Goal: Task Accomplishment & Management: Use online tool/utility

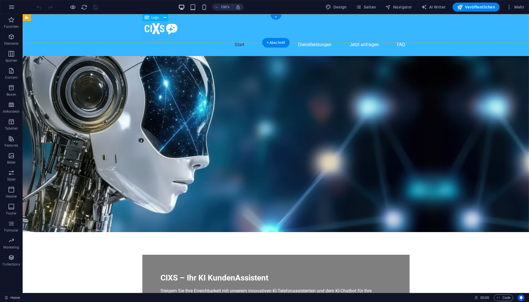
click at [171, 33] on div at bounding box center [275, 28] width 267 height 19
select select "px"
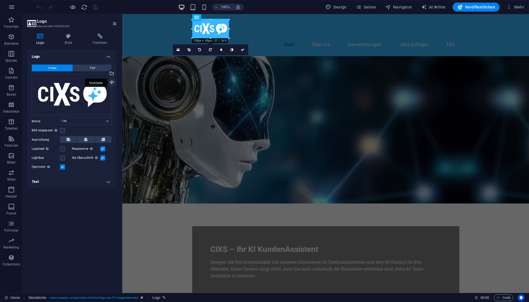
click at [113, 82] on div "Hochladen" at bounding box center [111, 83] width 8 height 8
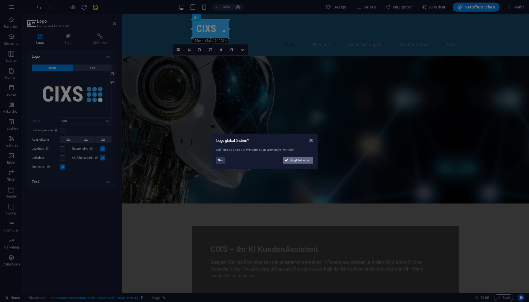
click at [291, 161] on span "Ja, global ändern" at bounding box center [300, 160] width 21 height 7
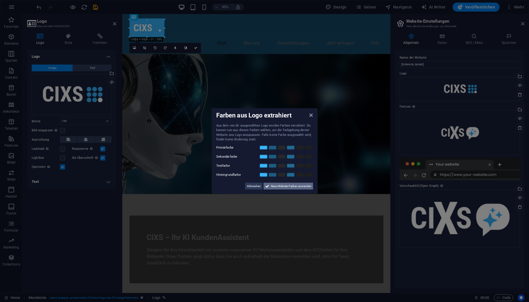
click at [277, 188] on span "Neue Website-Farben anwenden" at bounding box center [291, 185] width 40 height 7
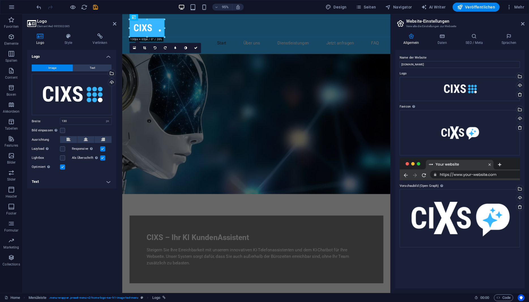
click at [115, 21] on h2 "Logo" at bounding box center [76, 21] width 79 height 5
click at [116, 25] on aside "Logo Element #ed-995502085 Logo Style Verlinken Logo Image Text Ziehe Dateien z…" at bounding box center [73, 153] width 100 height 279
click at [115, 24] on icon at bounding box center [114, 23] width 3 height 5
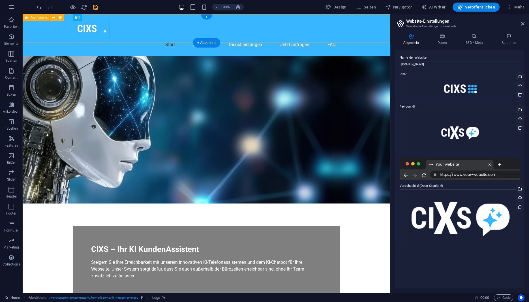
click at [129, 39] on div "Start Über uns Dienstleistungen Jetzt anfragen FAQ" at bounding box center [206, 35] width 367 height 42
select select "header"
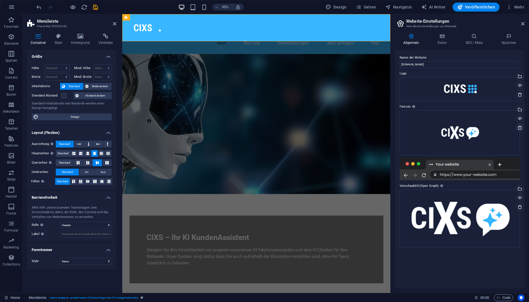
click at [520, 128] on icon at bounding box center [519, 127] width 5 height 5
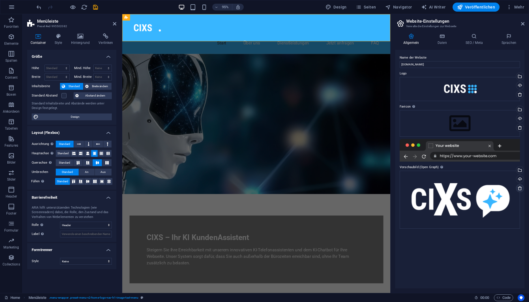
click at [520, 189] on icon at bounding box center [519, 188] width 5 height 5
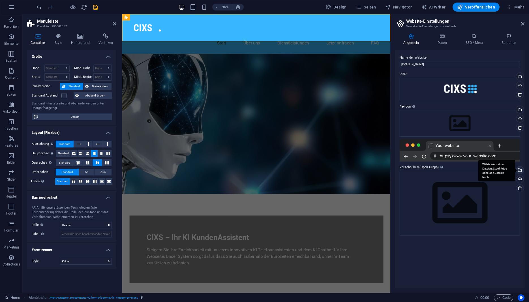
click at [515, 170] on div "Wähle aus deinen Dateien, Stockfotos oder lade Dateien hoch" at bounding box center [496, 170] width 37 height 21
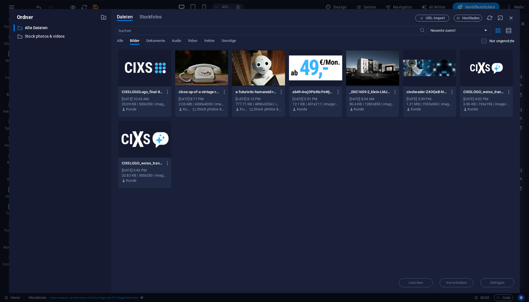
click at [161, 72] on div at bounding box center [144, 67] width 53 height 37
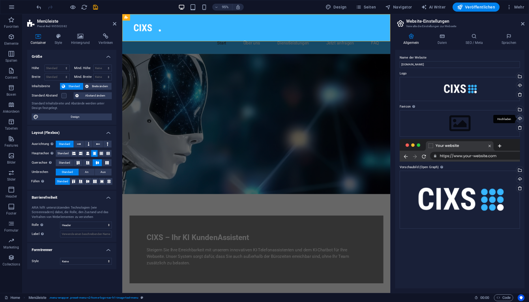
click at [521, 119] on div "Hochladen" at bounding box center [519, 119] width 8 height 8
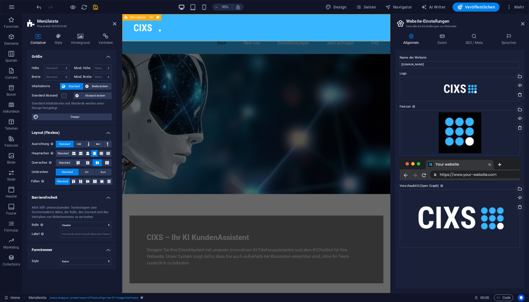
click at [126, 27] on div "Start Über uns Dienstleistungen Jetzt anfragen FAQ" at bounding box center [263, 35] width 282 height 42
click at [59, 40] on h4 "Style" at bounding box center [59, 39] width 16 height 12
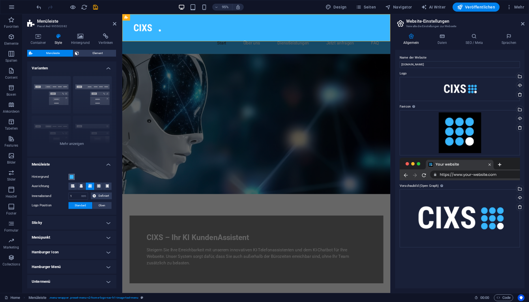
click at [72, 178] on span at bounding box center [71, 176] width 5 height 5
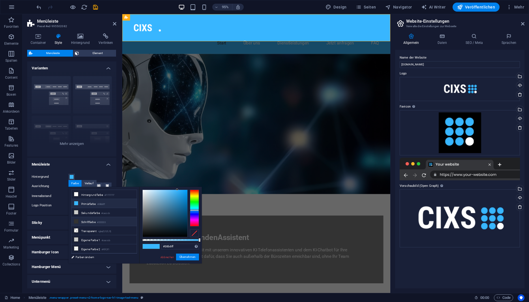
click at [89, 219] on li "Schriftfarbe #333333" at bounding box center [104, 221] width 65 height 9
type input "#333333"
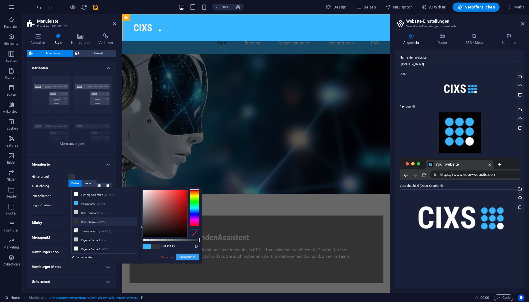
click at [195, 259] on button "Übernehmen" at bounding box center [187, 256] width 23 height 7
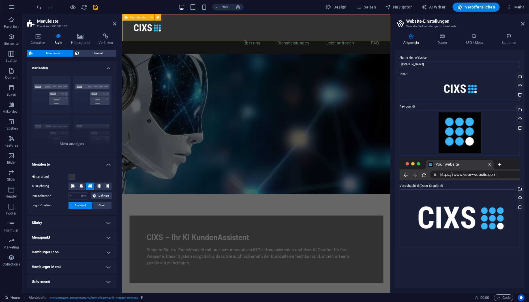
click at [126, 30] on div "Start Über uns Dienstleistungen Jetzt anfragen FAQ" at bounding box center [263, 35] width 282 height 42
click at [60, 40] on h4 "Style" at bounding box center [59, 39] width 16 height 12
click at [61, 38] on icon at bounding box center [58, 36] width 14 height 6
click at [415, 38] on icon at bounding box center [411, 36] width 32 height 6
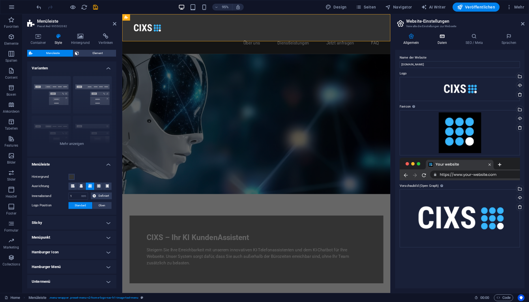
click at [448, 38] on icon at bounding box center [442, 36] width 26 height 6
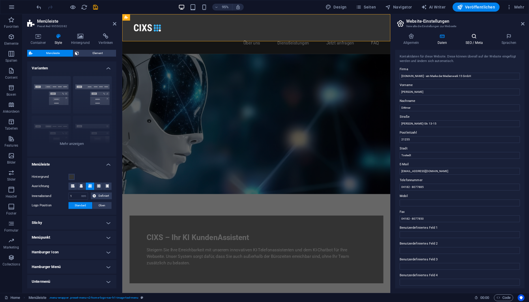
click at [477, 42] on h4 "SEO / Meta" at bounding box center [475, 39] width 36 height 12
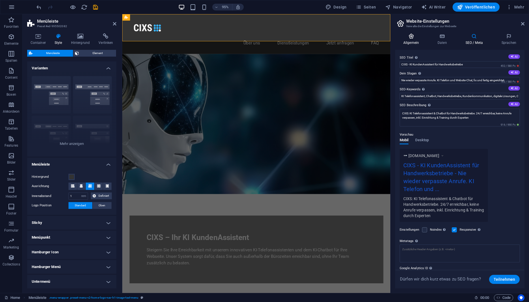
click at [413, 37] on icon at bounding box center [411, 36] width 32 height 6
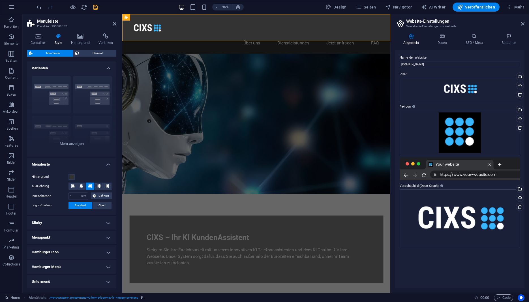
click at [524, 23] on aside "Website-Einstellungen Verwalte die Einstellungen zur Webseite Allgemein Daten S…" at bounding box center [459, 153] width 139 height 279
click at [523, 23] on icon at bounding box center [522, 23] width 3 height 5
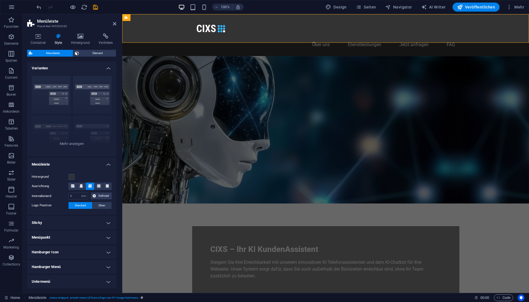
click at [344, 7] on span "Design" at bounding box center [335, 7] width 21 height 6
select select "px"
select select "200"
select select "px"
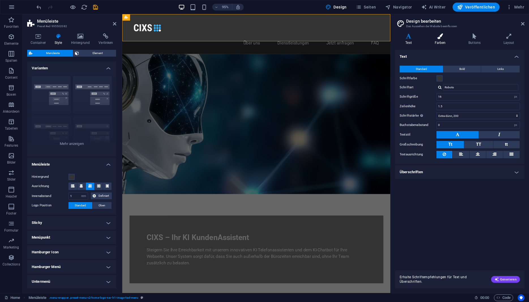
click at [436, 40] on h4 "Farben" at bounding box center [441, 39] width 34 height 12
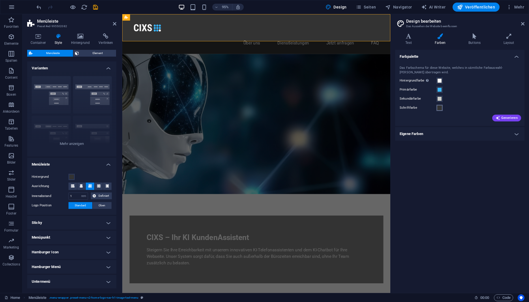
click at [438, 110] on span at bounding box center [439, 107] width 5 height 5
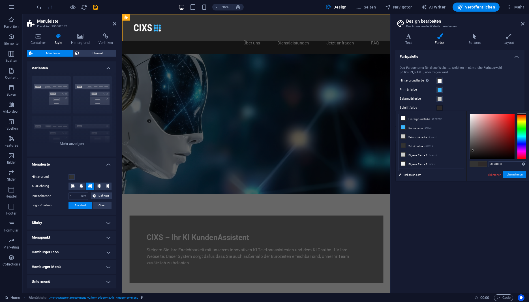
type input "#000000"
drag, startPoint x: 469, startPoint y: 150, endPoint x: 528, endPoint y: 180, distance: 66.0
click at [528, 180] on div "#000000 Unterstützte Formate: #0852ed rgb(8, 82, 237) rgba(8, 82, 237, 90%) hsv…" at bounding box center [497, 187] width 63 height 152
click at [513, 174] on button "Übernehmen" at bounding box center [514, 174] width 23 height 7
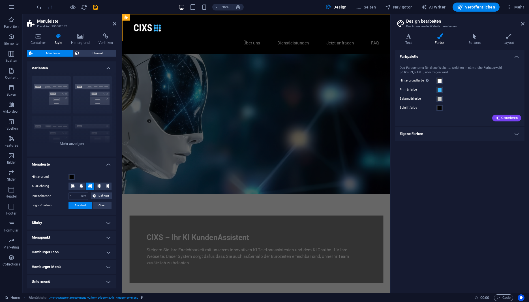
click at [517, 58] on h4 "Farbpalette" at bounding box center [459, 55] width 129 height 10
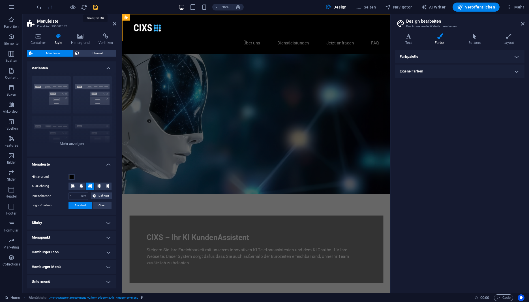
click at [96, 8] on icon "save" at bounding box center [95, 7] width 7 height 7
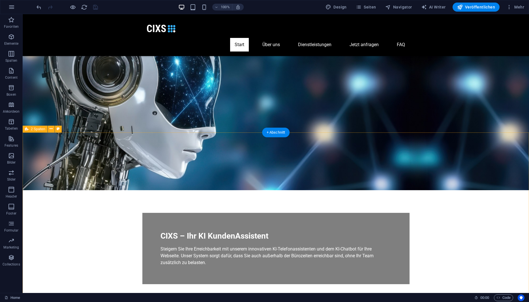
scroll to position [202, 0]
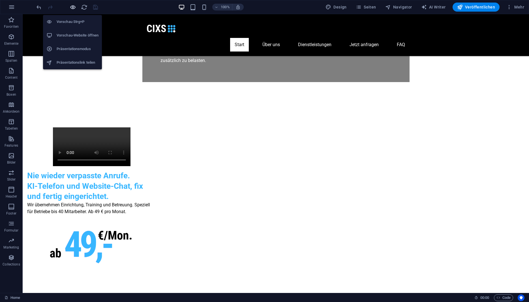
click at [72, 7] on icon "button" at bounding box center [73, 7] width 7 height 7
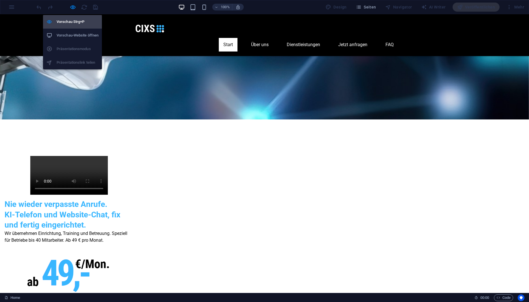
click at [72, 21] on h6 "Vorschau Strg+P" at bounding box center [78, 21] width 42 height 7
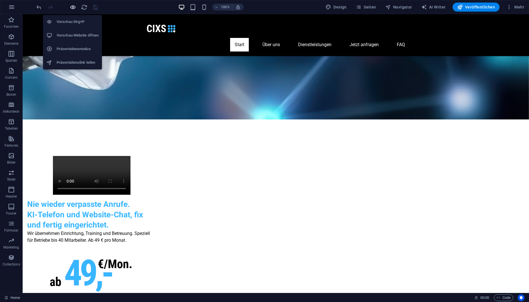
click at [73, 7] on icon "button" at bounding box center [73, 7] width 7 height 7
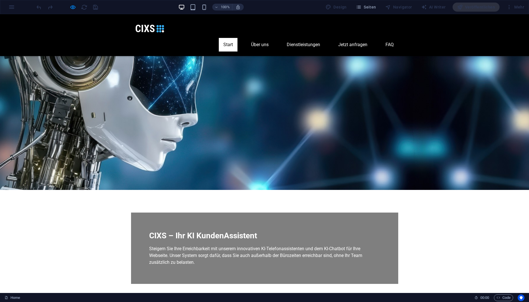
scroll to position [231, 0]
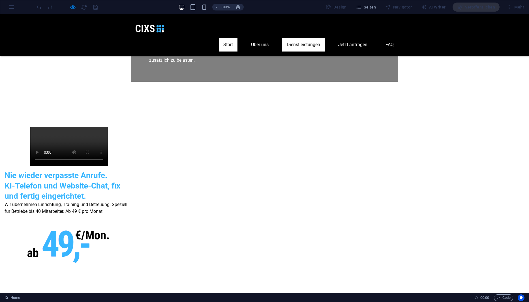
click at [300, 38] on link "Dienstleistungen" at bounding box center [303, 45] width 42 height 14
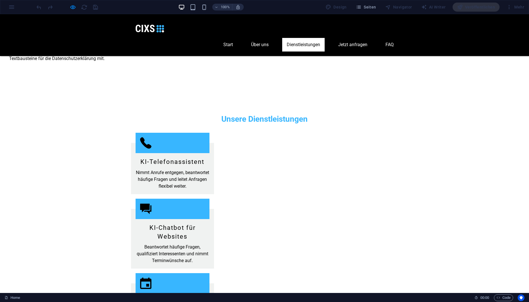
scroll to position [814, 0]
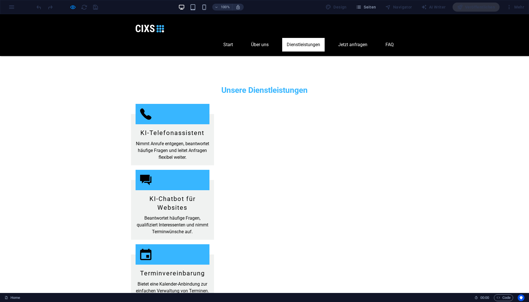
drag, startPoint x: 196, startPoint y: 146, endPoint x: 167, endPoint y: 143, distance: 29.5
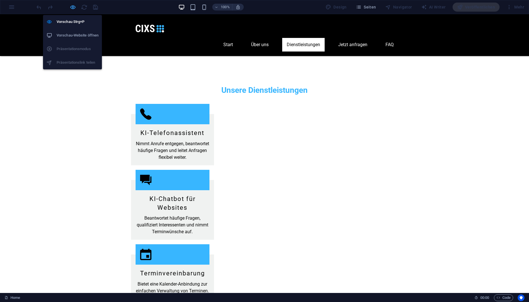
click at [73, 7] on icon "button" at bounding box center [73, 7] width 7 height 7
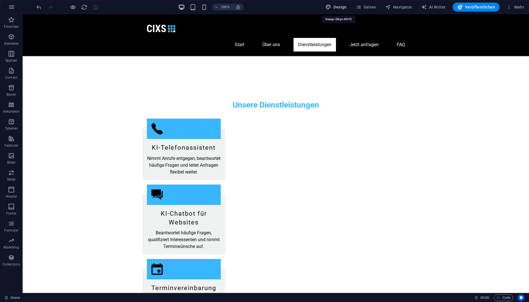
click at [346, 8] on span "Design" at bounding box center [335, 7] width 21 height 6
select select "px"
select select "200"
select select "px"
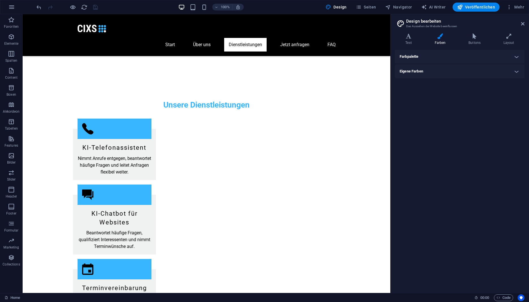
click at [394, 37] on div "Varianten Text Farben Buttons Layout Text Standard Bold Links Schriftfarbe Schr…" at bounding box center [459, 161] width 138 height 264
click at [409, 38] on icon at bounding box center [408, 36] width 27 height 6
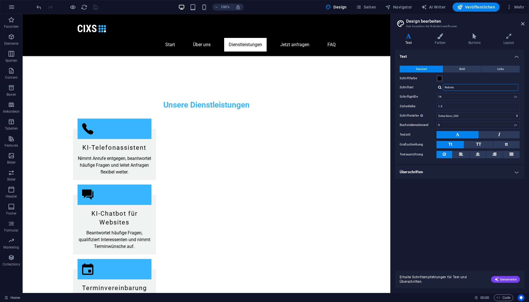
click at [493, 87] on input "Roboto" at bounding box center [480, 87] width 75 height 7
click at [440, 88] on div at bounding box center [439, 87] width 3 height 4
click at [458, 96] on div "Open Sans" at bounding box center [481, 95] width 75 height 6
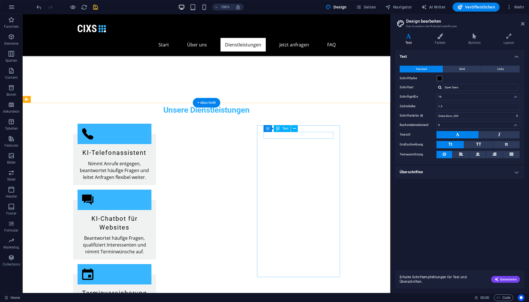
scroll to position [675, 0]
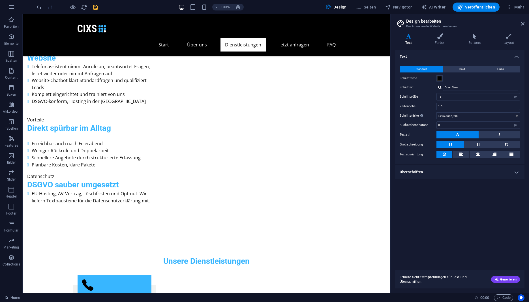
click at [439, 86] on div at bounding box center [439, 87] width 3 height 4
click at [454, 100] on div "Roboto" at bounding box center [481, 102] width 75 height 6
type input "Roboto"
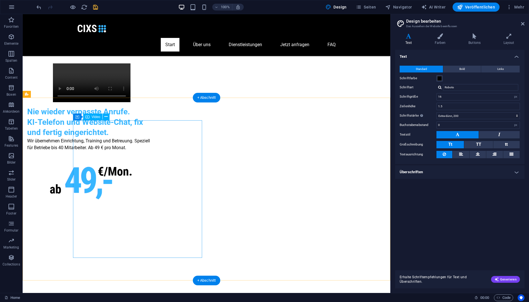
scroll to position [64, 0]
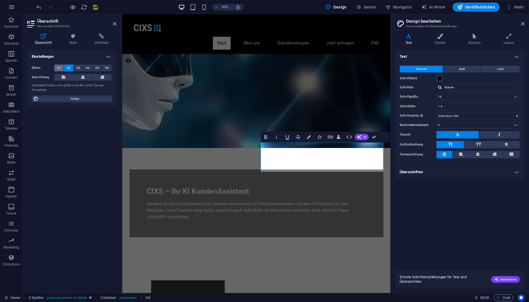
click at [57, 68] on span "H1" at bounding box center [59, 67] width 4 height 7
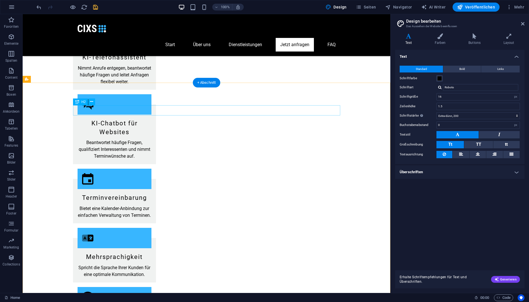
scroll to position [1385, 0]
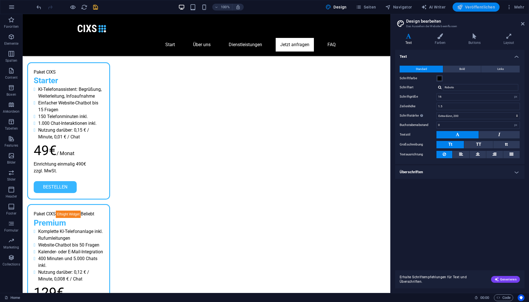
click at [467, 5] on span "Veröffentlichen" at bounding box center [476, 7] width 38 height 6
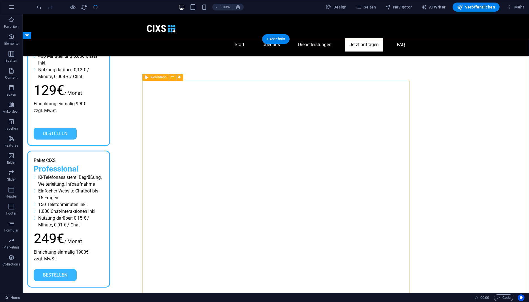
scroll to position [1871, 0]
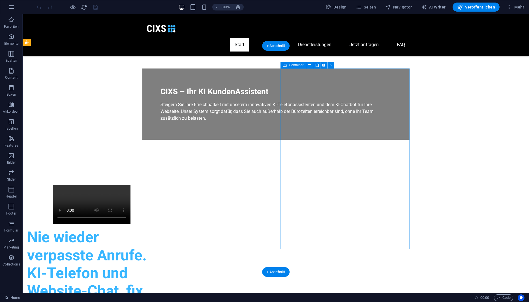
scroll to position [87, 0]
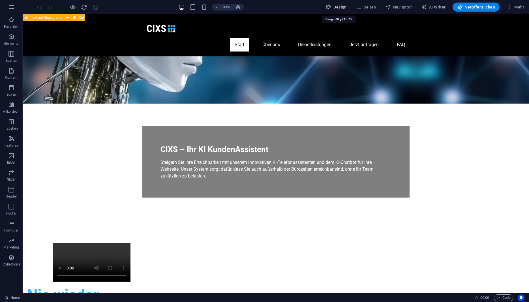
click at [337, 7] on span "Design" at bounding box center [335, 7] width 21 height 6
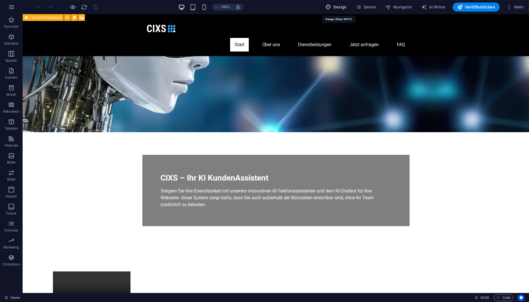
select select "px"
select select "200"
select select "px"
select select "rem"
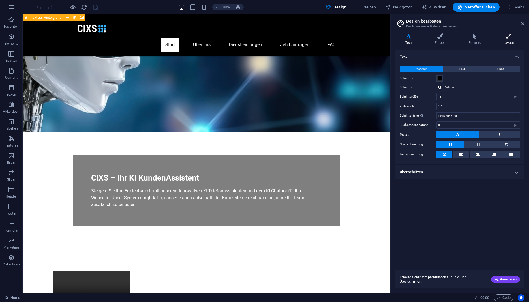
click at [507, 40] on h4 "Layout" at bounding box center [508, 39] width 31 height 12
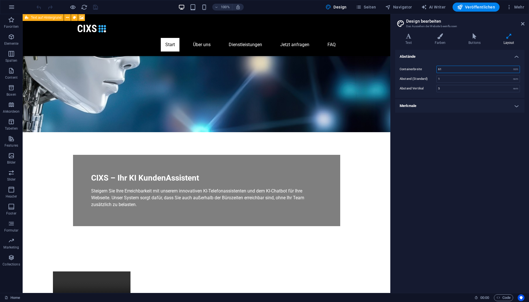
drag, startPoint x: 449, startPoint y: 68, endPoint x: 418, endPoint y: 69, distance: 30.6
click at [436, 69] on input "61" at bounding box center [477, 69] width 83 height 7
type input "80"
click at [454, 143] on div "Abstände Containerbreite 80 rem px Abstand (Standard) 1 rem Abstand Vertikal 5 …" at bounding box center [459, 169] width 129 height 238
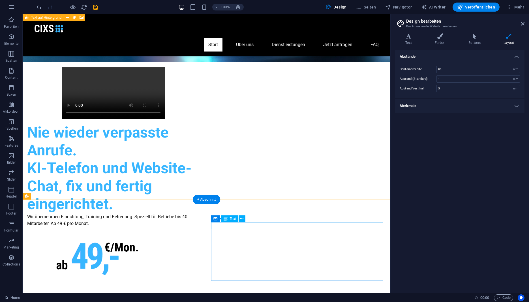
scroll to position [288, 0]
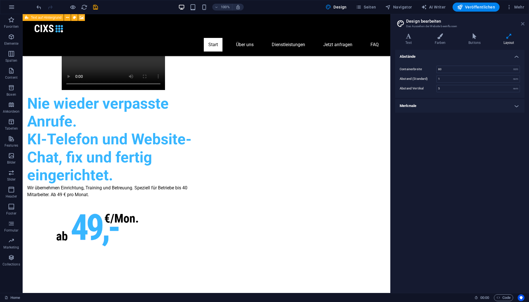
click at [522, 24] on icon at bounding box center [522, 23] width 3 height 5
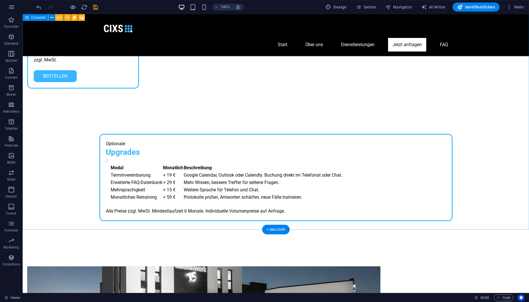
scroll to position [1774, 0]
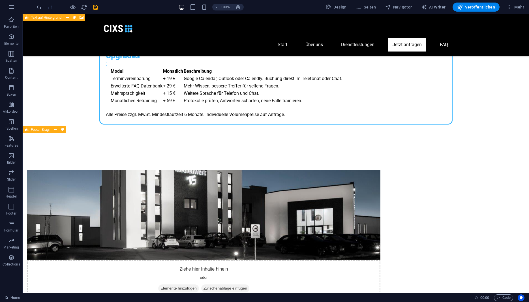
click at [36, 131] on span "Footer Bragi" at bounding box center [40, 129] width 19 height 3
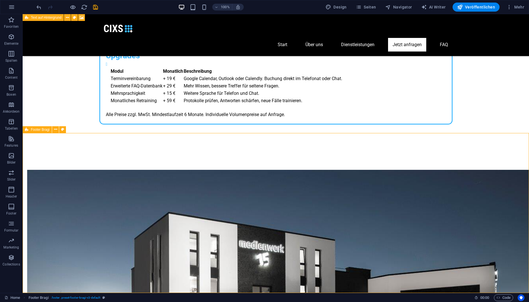
select select "footer"
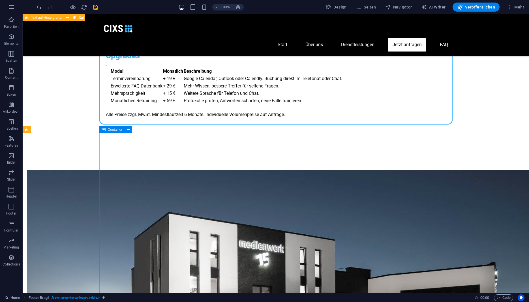
click at [36, 128] on span "Footer Bragi" at bounding box center [40, 129] width 19 height 3
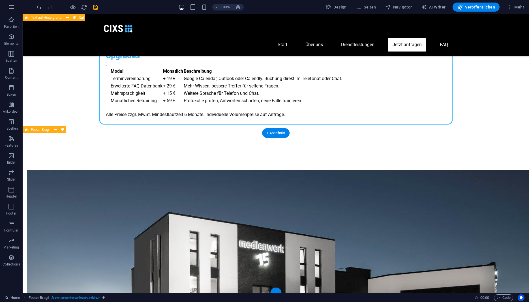
select select "footer"
select select "%"
select select "rem"
select select "px"
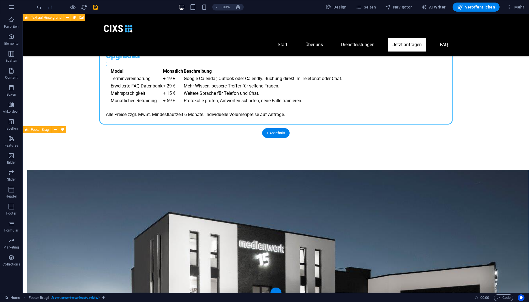
select select "rem"
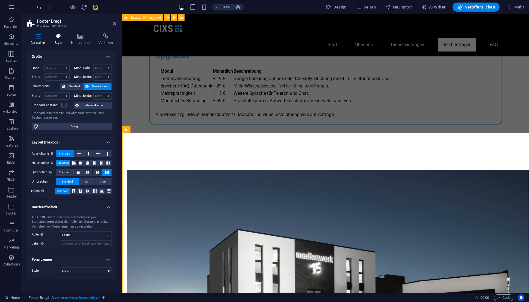
click at [59, 40] on h4 "Style" at bounding box center [59, 39] width 16 height 12
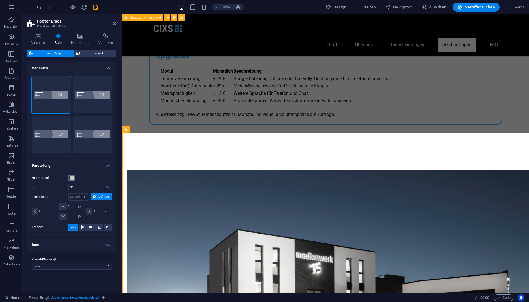
click at [72, 178] on span at bounding box center [71, 178] width 5 height 5
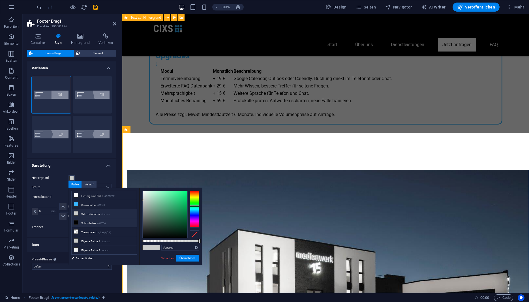
click at [87, 224] on li "Schriftfarbe #000000" at bounding box center [104, 222] width 65 height 9
type input "#000000"
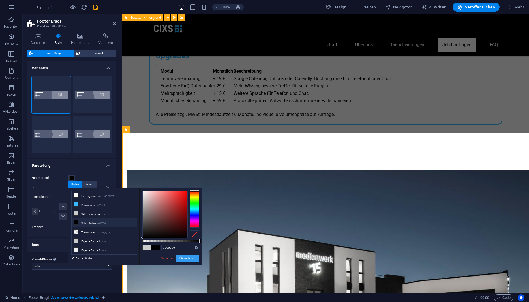
click at [189, 260] on button "Übernehmen" at bounding box center [187, 258] width 23 height 7
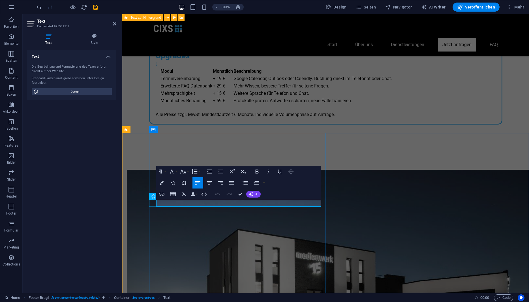
drag, startPoint x: 182, startPoint y: 203, endPoint x: 150, endPoint y: 201, distance: 32.0
click at [162, 194] on icon "button" at bounding box center [162, 194] width 6 height 3
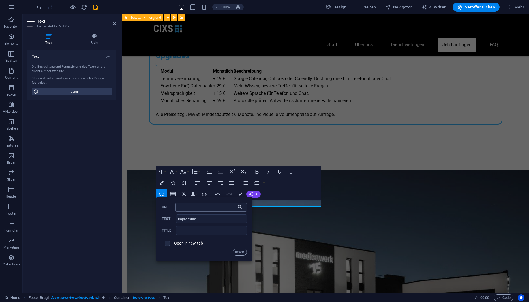
click at [235, 210] on input "URL" at bounding box center [210, 206] width 71 height 9
click at [243, 207] on button "Choose Link" at bounding box center [241, 206] width 11 height 9
click at [232, 232] on p "Impressum" at bounding box center [219, 234] width 27 height 8
type input "/impressum"
click at [237, 251] on button "Insert" at bounding box center [239, 252] width 14 height 7
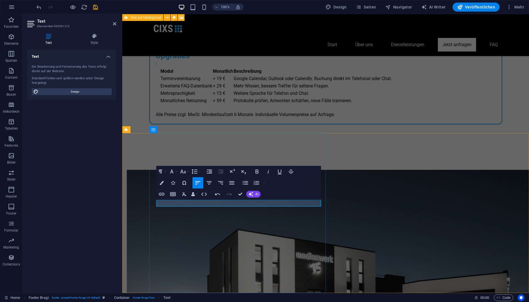
drag, startPoint x: 183, startPoint y: 203, endPoint x: 214, endPoint y: 206, distance: 31.3
drag, startPoint x: 202, startPoint y: 203, endPoint x: 184, endPoint y: 203, distance: 18.7
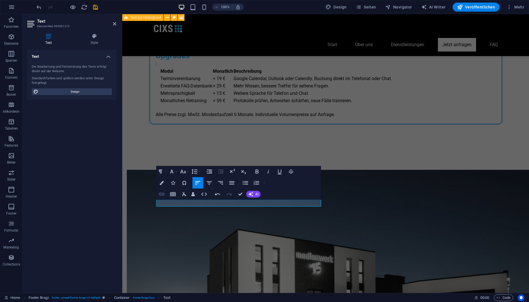
type input "Datenschutz"
click at [159, 192] on icon "button" at bounding box center [161, 194] width 7 height 7
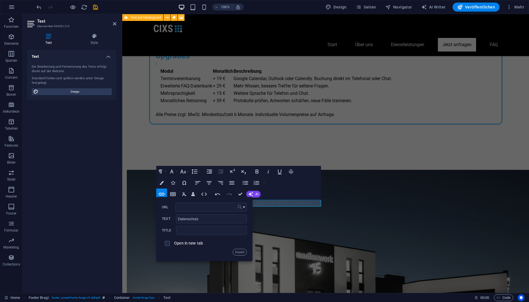
click at [240, 206] on icon "button" at bounding box center [240, 207] width 4 height 4
click at [230, 242] on p "Datenschutz" at bounding box center [221, 242] width 30 height 8
type input "/datenschutz"
click at [239, 253] on button "Insert" at bounding box center [239, 252] width 14 height 7
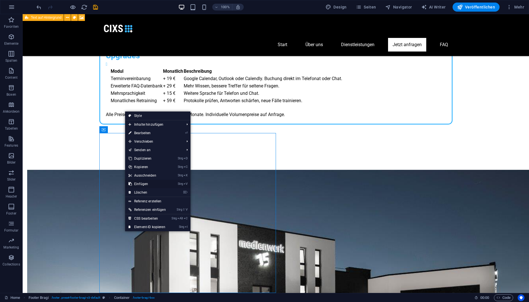
click at [140, 184] on link "Strg V Einfügen" at bounding box center [147, 184] width 44 height 8
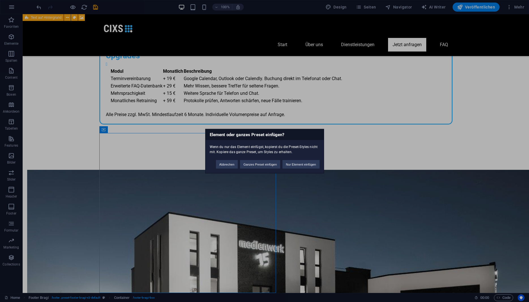
click at [153, 225] on div "Element oder ganzes Preset einfügen? Wenn du nur das Element einfügst, kopierst…" at bounding box center [264, 151] width 529 height 302
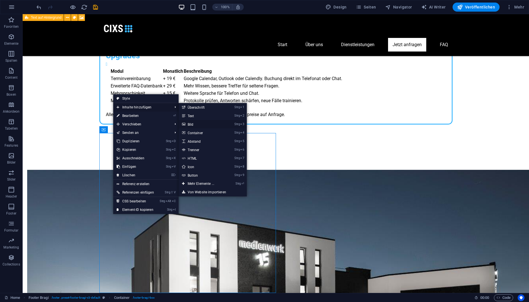
click at [195, 124] on link "Strg 3 Bild" at bounding box center [201, 124] width 47 height 8
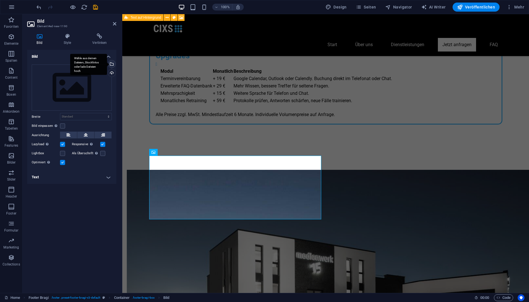
click at [112, 62] on div "Wähle aus deinen Dateien, Stockfotos oder lade Dateien hoch" at bounding box center [111, 64] width 8 height 8
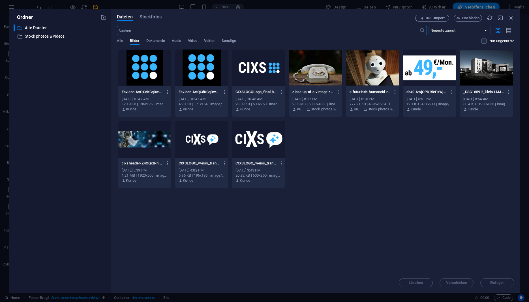
click at [257, 74] on div at bounding box center [258, 67] width 53 height 37
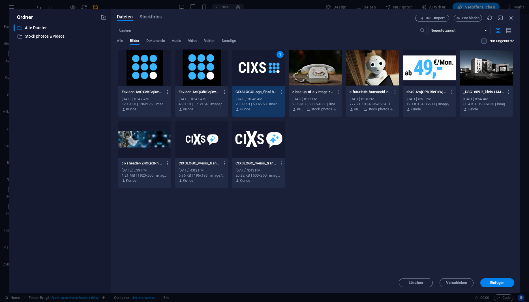
click at [257, 74] on div "1" at bounding box center [258, 67] width 53 height 37
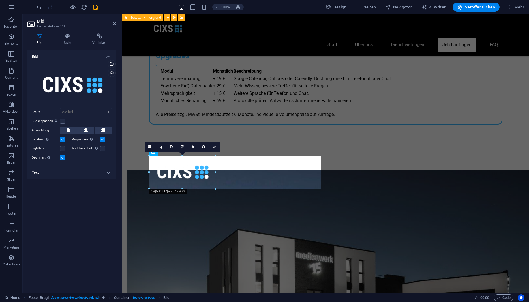
drag, startPoint x: 290, startPoint y: 156, endPoint x: 118, endPoint y: 194, distance: 177.0
click at [118, 194] on div "Bild Element #ed-new-1190 Bild Style Verlinken Bild Ziehe Dateien zum Hochladen…" at bounding box center [276, 153] width 506 height 279
type input "234"
select select "px"
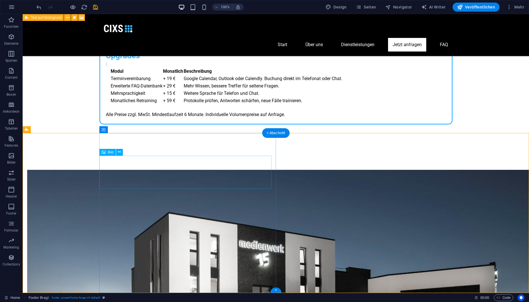
select select "px"
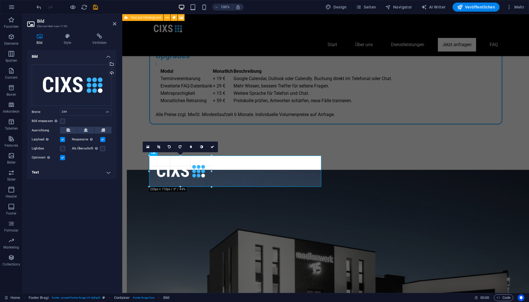
drag, startPoint x: 215, startPoint y: 156, endPoint x: 202, endPoint y: 159, distance: 13.5
click at [158, 146] on icon at bounding box center [158, 146] width 3 height 3
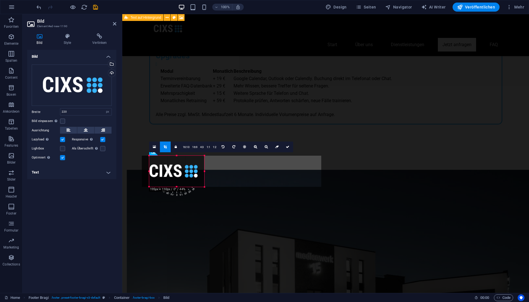
drag, startPoint x: 149, startPoint y: 172, endPoint x: 157, endPoint y: 174, distance: 7.7
click at [157, 174] on div "180 170 160 150 140 130 120 110 100 90 80 70 60 50 40 30 20 10 0 -10 -20 -30 -4…" at bounding box center [176, 171] width 55 height 31
click at [287, 145] on icon at bounding box center [287, 146] width 3 height 3
type input "194"
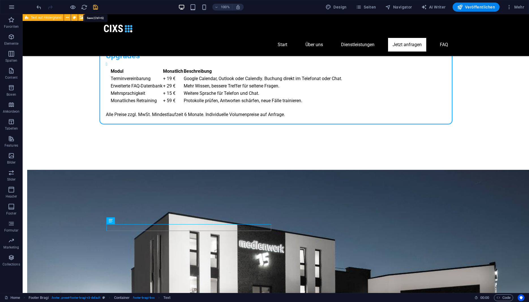
click at [95, 5] on icon "save" at bounding box center [95, 7] width 7 height 7
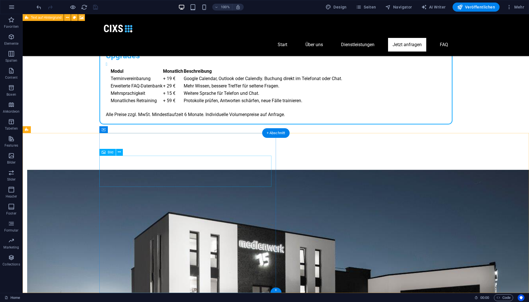
select select "px"
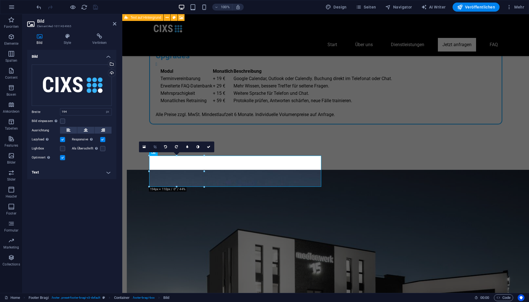
click at [154, 147] on icon at bounding box center [154, 146] width 3 height 3
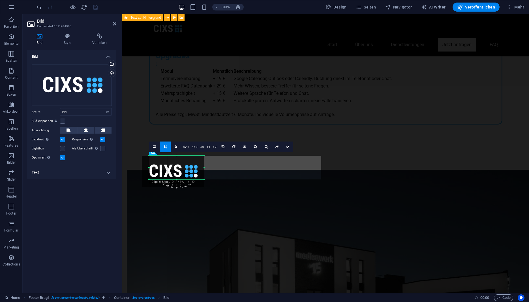
drag, startPoint x: 176, startPoint y: 186, endPoint x: 176, endPoint y: 179, distance: 7.4
click at [176, 179] on div at bounding box center [176, 179] width 55 height 2
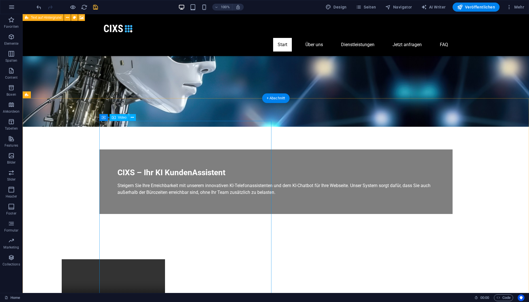
scroll to position [0, 0]
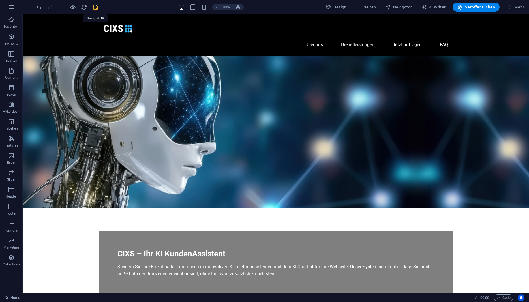
click at [95, 9] on icon "save" at bounding box center [95, 7] width 7 height 7
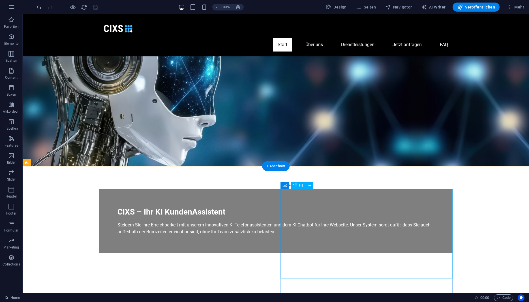
scroll to position [87, 0]
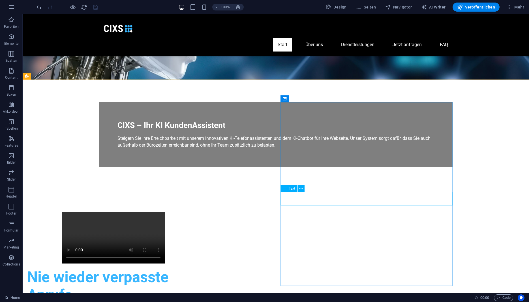
click at [288, 189] on div "Text" at bounding box center [288, 188] width 17 height 7
click at [285, 188] on icon at bounding box center [285, 188] width 4 height 7
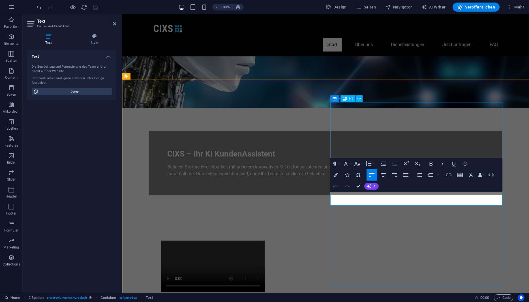
click at [350, 99] on span "H1" at bounding box center [351, 98] width 4 height 3
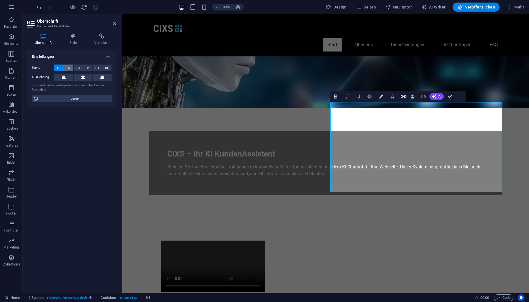
click at [68, 68] on span "H2" at bounding box center [69, 67] width 4 height 7
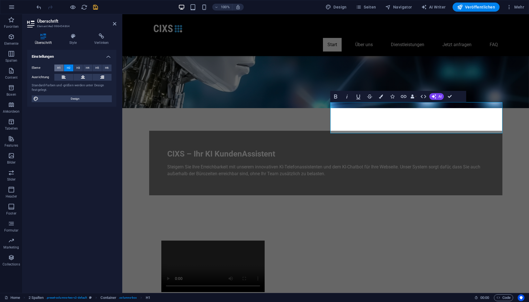
click at [60, 66] on span "H1" at bounding box center [59, 67] width 4 height 7
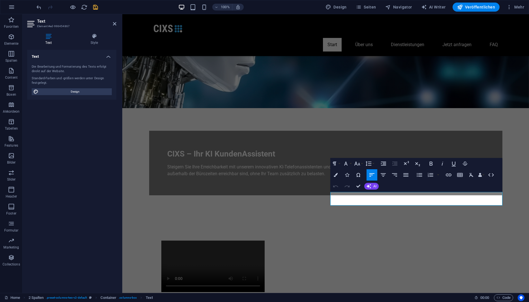
click at [108, 56] on h4 "Text" at bounding box center [71, 55] width 89 height 10
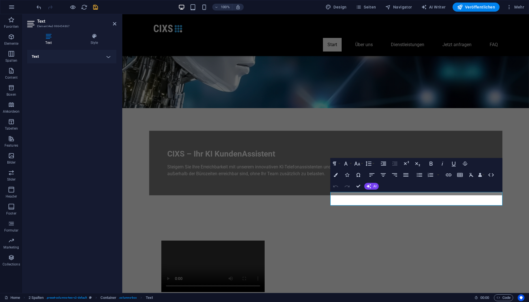
click at [108, 56] on h4 "Text" at bounding box center [71, 57] width 89 height 14
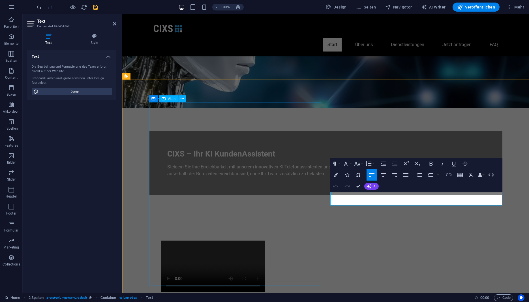
drag, startPoint x: 412, startPoint y: 203, endPoint x: 320, endPoint y: 191, distance: 93.5
copy p "Wir übernehmen Einrichtung, Training und Betreuung. Speziell für Betriebe bis 4…"
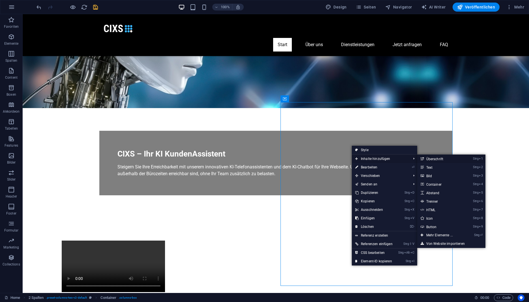
click at [436, 160] on link "Strg 1 Überschrift" at bounding box center [440, 158] width 47 height 8
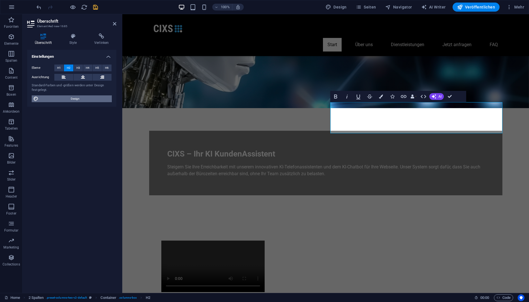
click at [74, 97] on span "Design" at bounding box center [75, 98] width 70 height 7
select select "px"
select select "200"
select select "px"
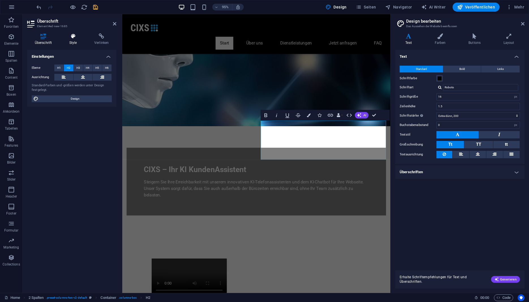
click at [72, 40] on h4 "Style" at bounding box center [74, 39] width 25 height 12
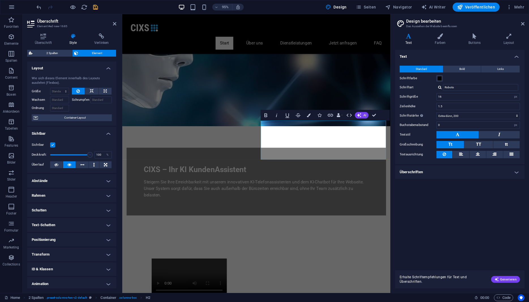
scroll to position [17, 0]
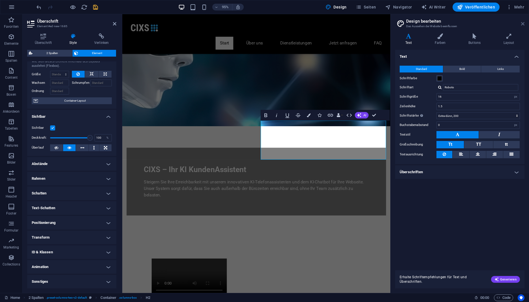
click at [522, 23] on icon at bounding box center [522, 23] width 3 height 5
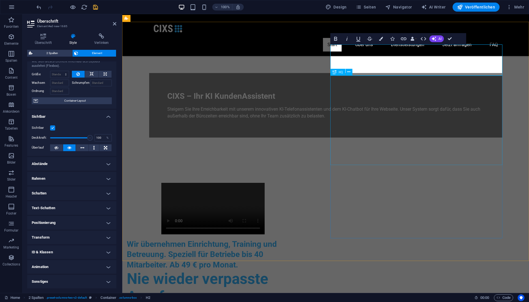
scroll to position [87, 0]
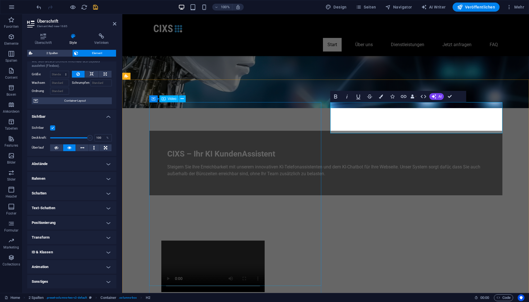
click at [299, 240] on figure at bounding box center [213, 265] width 172 height 51
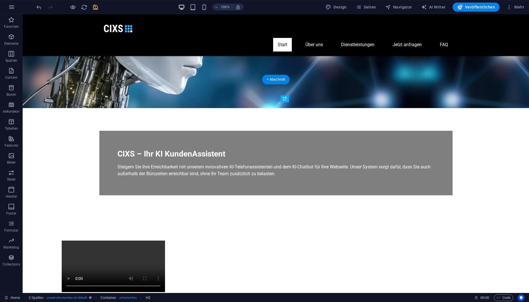
drag, startPoint x: 320, startPoint y: 113, endPoint x: 305, endPoint y: 202, distance: 90.4
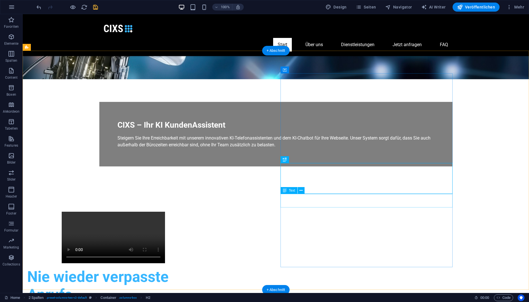
scroll to position [144, 0]
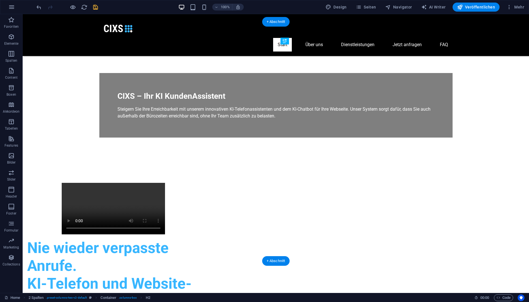
drag, startPoint x: 314, startPoint y: 145, endPoint x: 339, endPoint y: 218, distance: 76.8
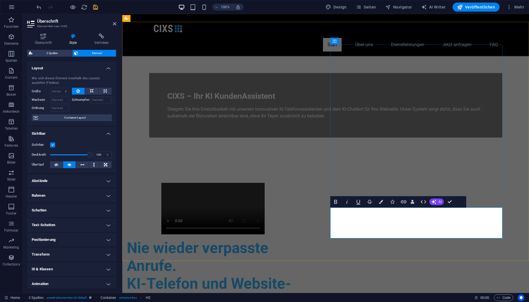
drag, startPoint x: 374, startPoint y: 235, endPoint x: 470, endPoint y: 235, distance: 96.4
drag, startPoint x: 415, startPoint y: 223, endPoint x: 444, endPoint y: 226, distance: 29.2
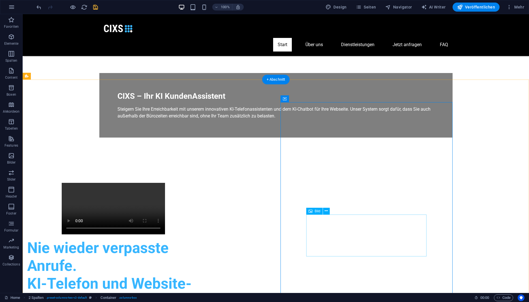
scroll to position [87, 0]
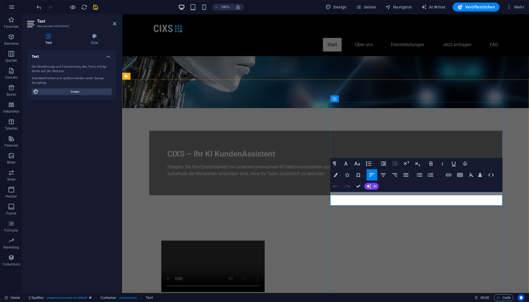
drag, startPoint x: 353, startPoint y: 202, endPoint x: 403, endPoint y: 203, distance: 49.8
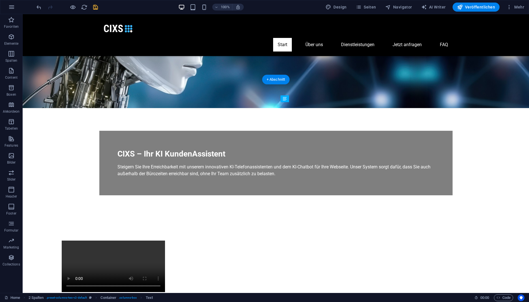
drag, startPoint x: 295, startPoint y: 202, endPoint x: 302, endPoint y: 123, distance: 79.5
click at [199, 297] on div "Wir übernehmen Einrichtung, Training und Betreuung. Speziell für Betriebe bis 4…" at bounding box center [113, 304] width 172 height 14
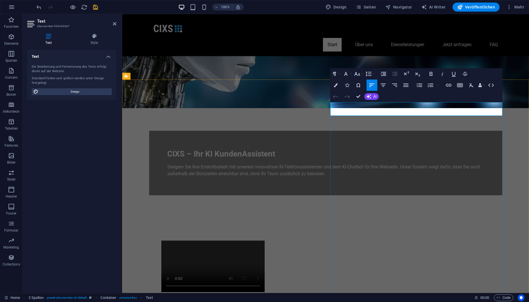
click at [299, 297] on p "Wir übernehmen Einrichtung, Training und Betreuung. Speziell für Betriebe bis 4…" at bounding box center [213, 304] width 172 height 14
click at [299, 240] on figure at bounding box center [213, 265] width 172 height 51
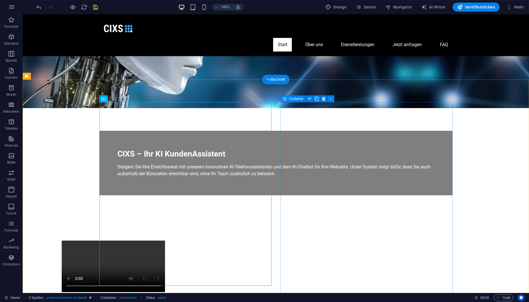
scroll to position [115, 0]
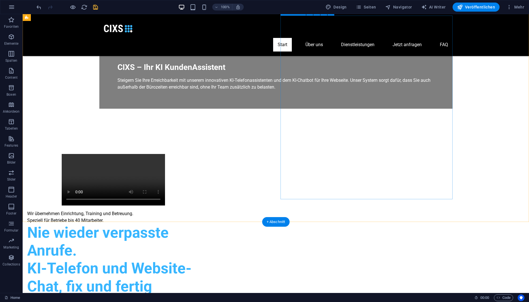
scroll to position [87, 0]
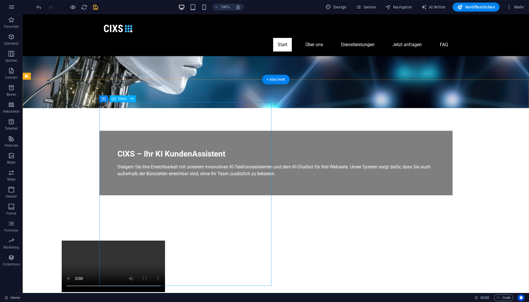
click at [199, 240] on figure at bounding box center [113, 265] width 172 height 51
click at [96, 7] on icon "save" at bounding box center [95, 7] width 7 height 7
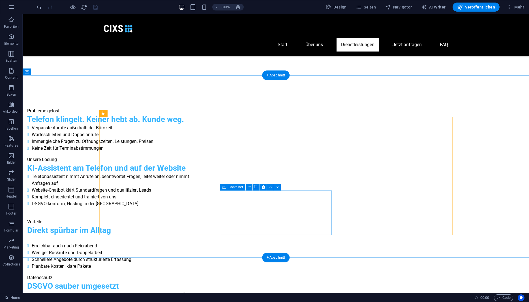
scroll to position [808, 0]
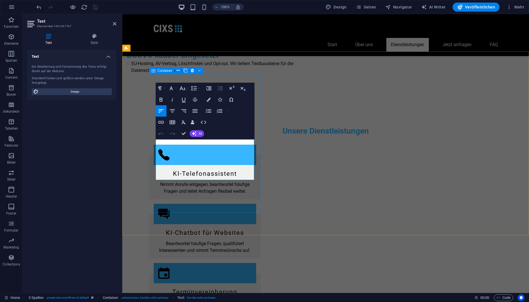
drag, startPoint x: 179, startPoint y: 148, endPoint x: 153, endPoint y: 146, distance: 26.5
click at [162, 98] on icon "button" at bounding box center [161, 99] width 7 height 7
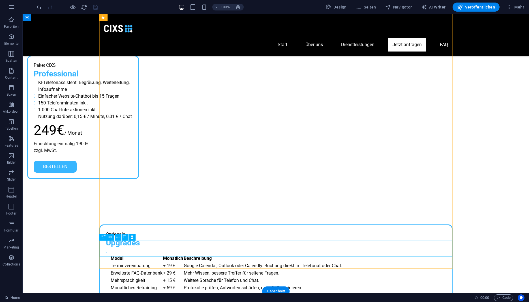
scroll to position [1774, 0]
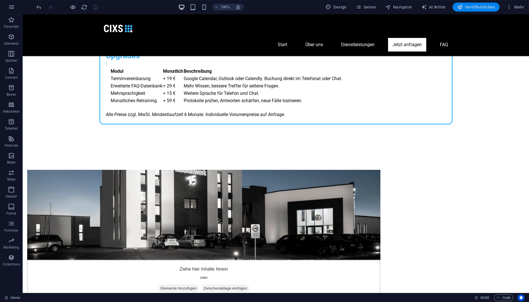
click at [481, 5] on span "Veröffentlichen" at bounding box center [476, 7] width 38 height 6
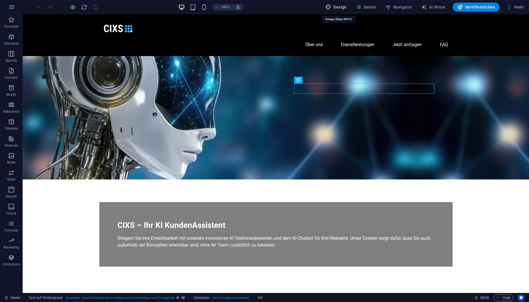
click at [337, 8] on span "Design" at bounding box center [335, 7] width 21 height 6
select select "px"
select select "200"
select select "px"
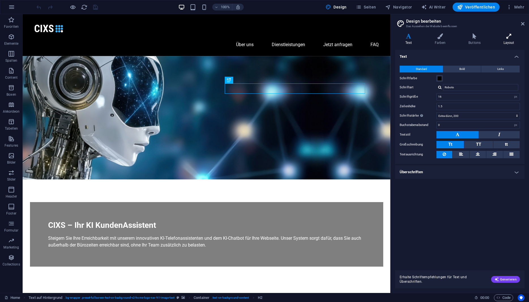
click at [509, 40] on h4 "Layout" at bounding box center [508, 39] width 31 height 12
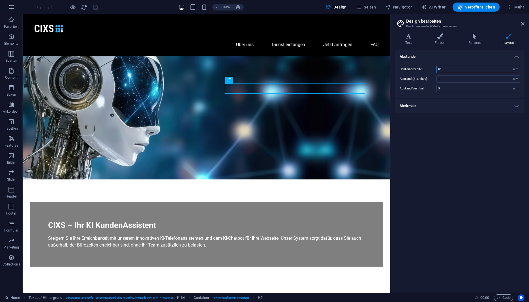
drag, startPoint x: 452, startPoint y: 68, endPoint x: 387, endPoint y: 73, distance: 65.2
click at [436, 73] on input "80" at bounding box center [477, 69] width 83 height 7
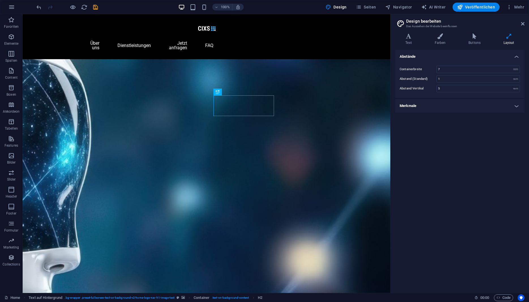
click at [441, 73] on div "Containerbreite 7 rem px Abstand (Standard) 1 rem Abstand Vertikal 5 rem" at bounding box center [460, 79] width 132 height 38
click at [443, 70] on input "7" at bounding box center [477, 69] width 83 height 7
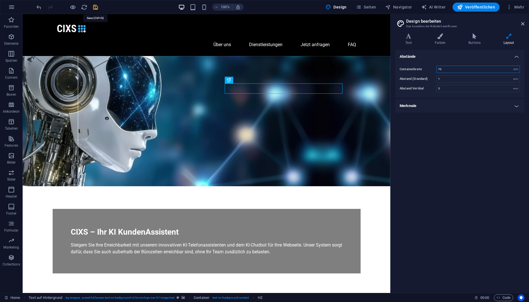
type input "70"
click at [95, 5] on icon "save" at bounding box center [95, 7] width 7 height 7
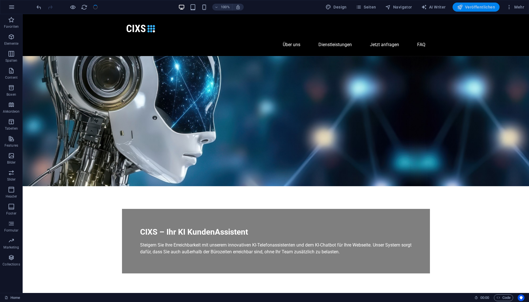
click at [470, 8] on span "Veröffentlichen" at bounding box center [476, 7] width 38 height 6
click at [340, 8] on span "Design" at bounding box center [335, 7] width 21 height 6
select select "px"
select select "200"
select select "px"
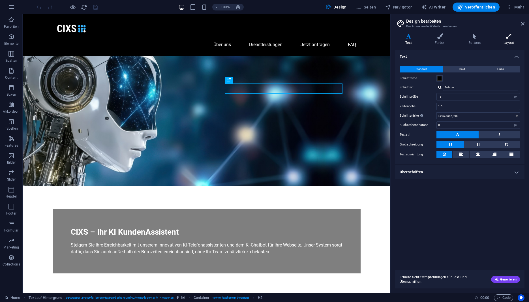
click at [510, 42] on h4 "Layout" at bounding box center [508, 39] width 31 height 12
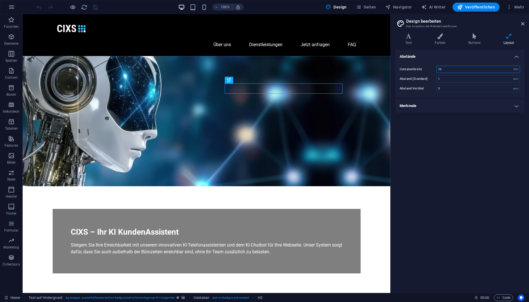
drag, startPoint x: 457, startPoint y: 67, endPoint x: 393, endPoint y: 71, distance: 64.9
click at [436, 71] on input "70" at bounding box center [477, 69] width 83 height 7
type input "75"
click at [469, 139] on div "Abstände Containerbreite 75 rem px Abstand (Standard) 1 rem Abstand Vertikal 5 …" at bounding box center [459, 169] width 129 height 238
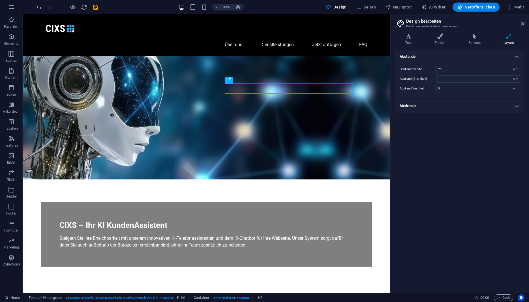
click at [507, 107] on h4 "Merkmale" at bounding box center [459, 106] width 129 height 14
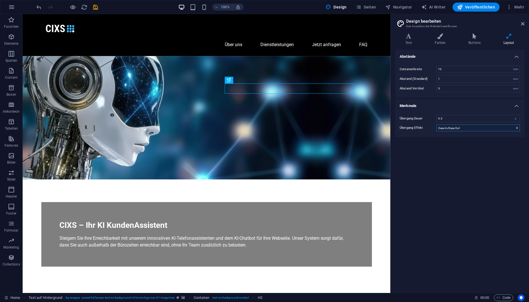
click at [436, 124] on select "Ease Ease In Ease Out Ease In/Ease Out Linear" at bounding box center [477, 127] width 83 height 7
click option "Ease Out" at bounding box center [0, 0] width 0 height 0
click at [436, 124] on select "Ease Ease In Ease Out Ease In/Ease Out Linear" at bounding box center [477, 127] width 83 height 7
click option "Linear" at bounding box center [0, 0] width 0 height 0
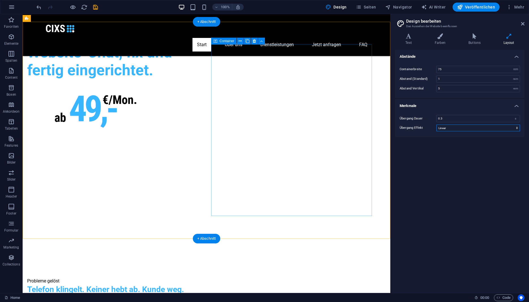
scroll to position [144, 0]
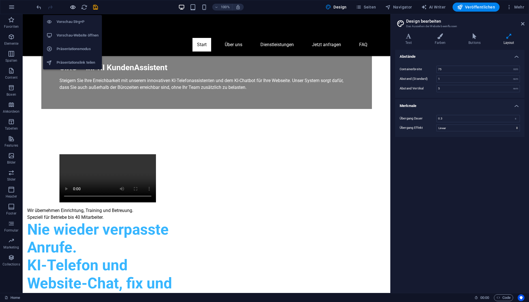
click at [76, 6] on icon "button" at bounding box center [73, 7] width 7 height 7
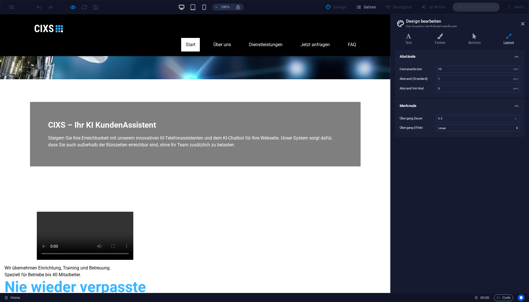
scroll to position [0, 0]
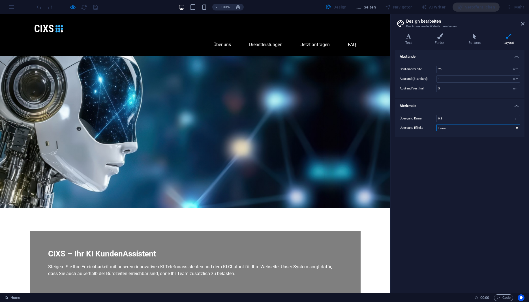
click at [436, 124] on select "Ease Ease In Ease Out Ease In/Ease Out Linear" at bounding box center [477, 127] width 83 height 7
click option "Ease In/Ease Out" at bounding box center [0, 0] width 0 height 0
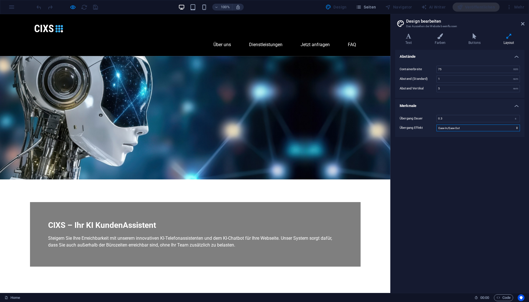
click at [436, 124] on select "Ease Ease In Ease Out Ease In/Ease Out Linear" at bounding box center [477, 127] width 83 height 7
click option "Ease Out" at bounding box center [0, 0] width 0 height 0
click at [436, 124] on select "Ease Ease In Ease Out Ease In/Ease Out Linear" at bounding box center [477, 127] width 83 height 7
click option "Linear" at bounding box center [0, 0] width 0 height 0
click at [436, 124] on select "Ease Ease In Ease Out Ease In/Ease Out Linear" at bounding box center [477, 127] width 83 height 7
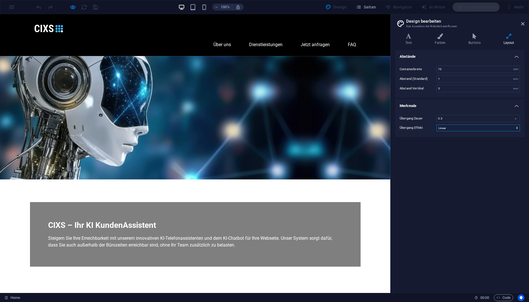
select select "ease-in-out"
click option "Ease In/Ease Out" at bounding box center [0, 0] width 0 height 0
drag, startPoint x: 449, startPoint y: 90, endPoint x: 425, endPoint y: 90, distance: 23.8
click at [436, 90] on input "5" at bounding box center [477, 88] width 83 height 7
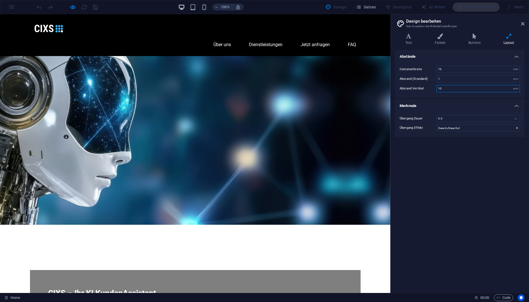
drag, startPoint x: 447, startPoint y: 90, endPoint x: 417, endPoint y: 93, distance: 30.1
click at [436, 92] on input "10" at bounding box center [477, 88] width 83 height 7
click at [459, 79] on input "1" at bounding box center [477, 79] width 83 height 7
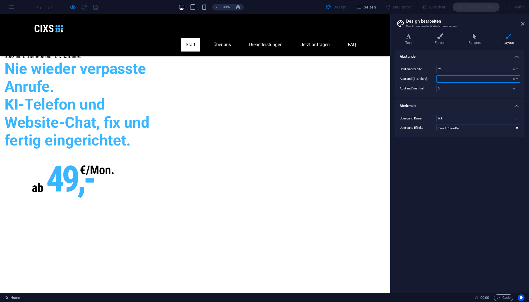
scroll to position [231, 0]
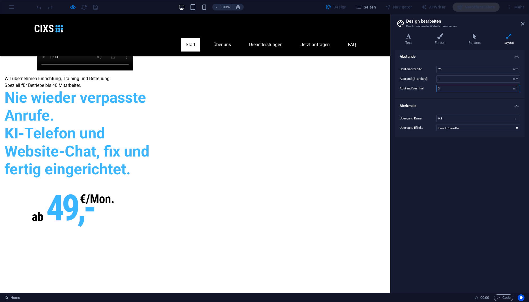
drag, startPoint x: 426, startPoint y: 89, endPoint x: 411, endPoint y: 89, distance: 15.0
click at [436, 89] on input "3" at bounding box center [477, 88] width 83 height 7
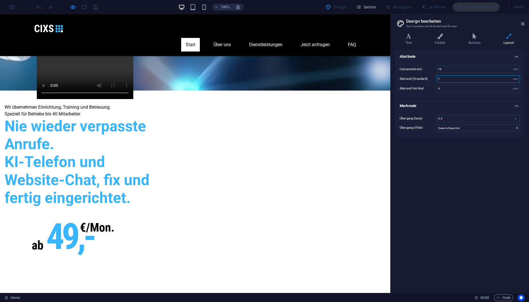
click at [474, 79] on input "1" at bounding box center [477, 79] width 83 height 7
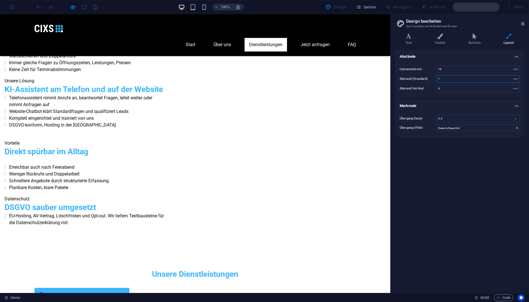
scroll to position [433, 0]
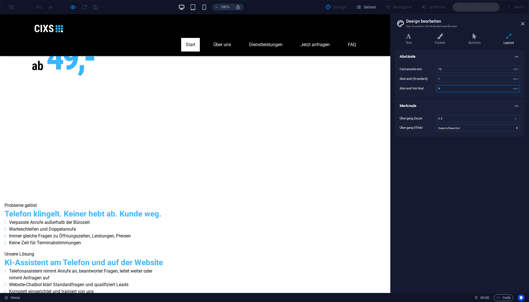
drag, startPoint x: 447, startPoint y: 87, endPoint x: 387, endPoint y: 83, distance: 59.8
click at [436, 85] on input "4" at bounding box center [477, 88] width 83 height 7
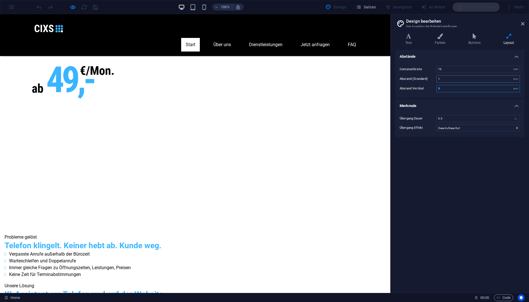
type input "5"
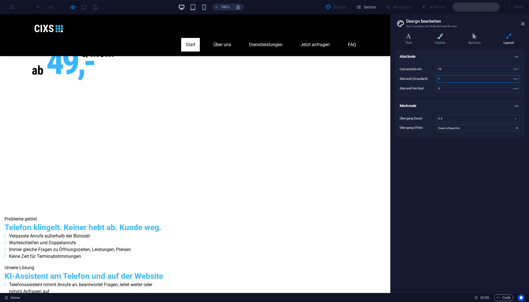
click at [452, 79] on input "1" at bounding box center [477, 79] width 83 height 7
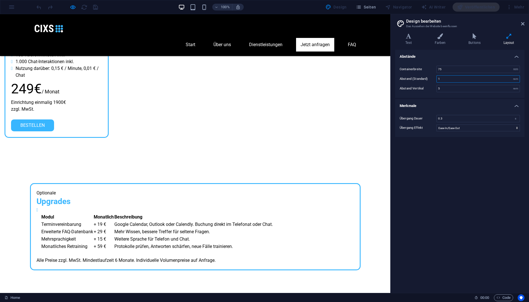
scroll to position [1468, 0]
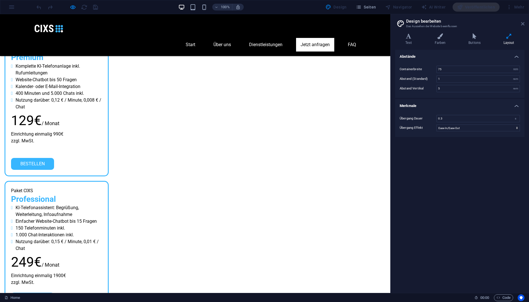
click at [521, 23] on icon at bounding box center [522, 23] width 3 height 5
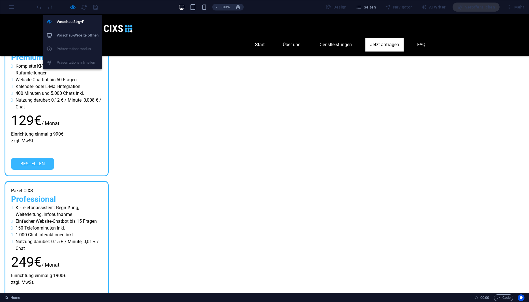
click at [74, 8] on icon "button" at bounding box center [73, 7] width 7 height 7
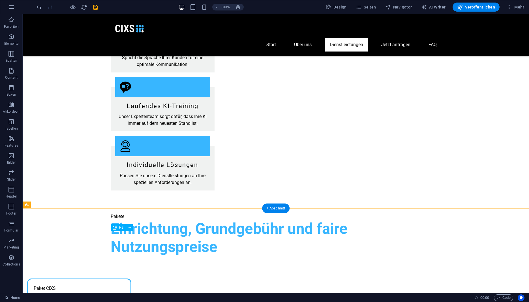
scroll to position [1022, 0]
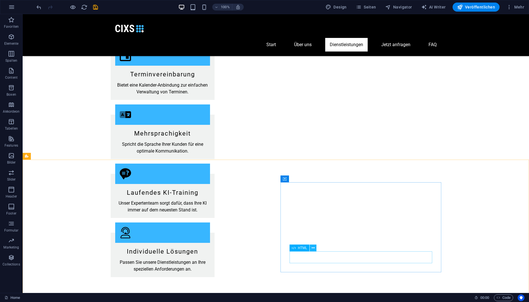
click at [312, 248] on icon at bounding box center [312, 248] width 3 height 6
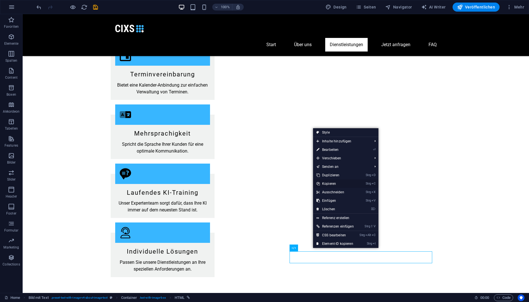
click at [332, 181] on link "Strg C Kopieren" at bounding box center [335, 183] width 44 height 8
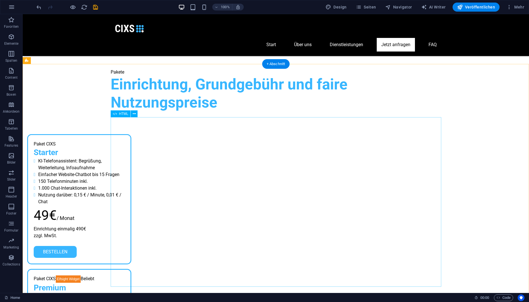
scroll to position [1108, 0]
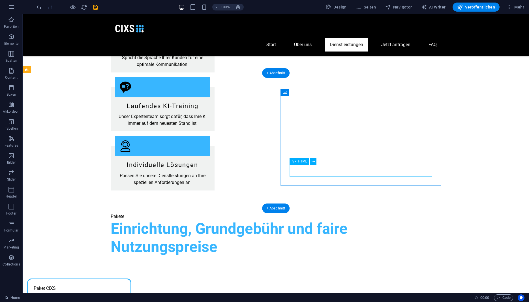
click at [315, 163] on button at bounding box center [312, 161] width 7 height 7
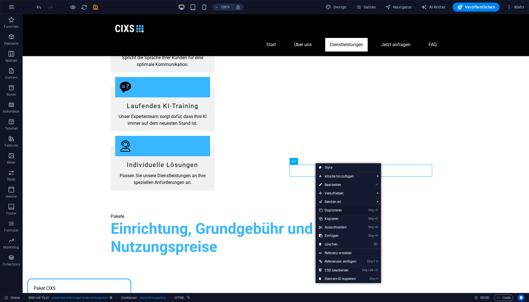
click at [335, 211] on link "Strg D Duplizieren" at bounding box center [337, 210] width 44 height 8
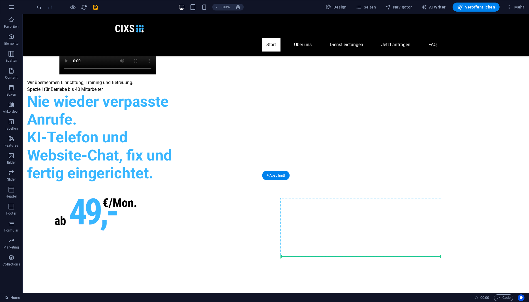
scroll to position [185, 0]
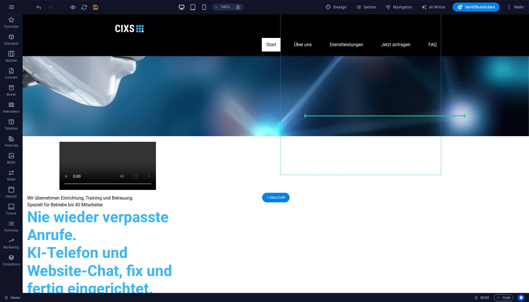
drag, startPoint x: 324, startPoint y: 189, endPoint x: 335, endPoint y: 124, distance: 65.6
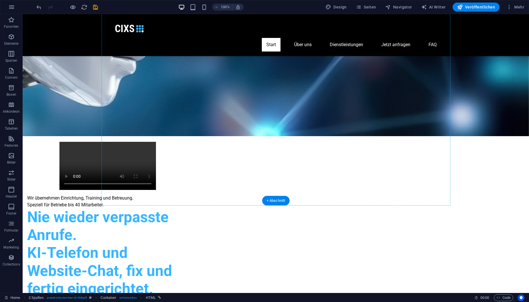
drag, startPoint x: 313, startPoint y: 119, endPoint x: 335, endPoint y: 165, distance: 51.5
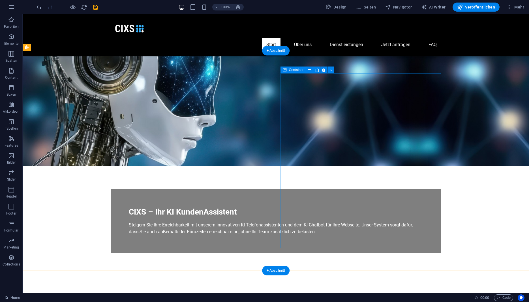
scroll to position [144, 0]
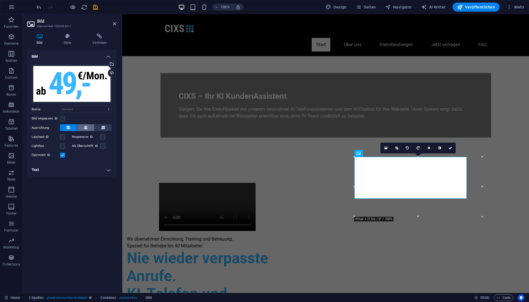
click at [86, 128] on icon at bounding box center [86, 127] width 4 height 7
click at [70, 128] on icon at bounding box center [68, 127] width 4 height 7
click at [60, 106] on select "Standard auto px rem % em vh vw" at bounding box center [85, 109] width 51 height 7
click at [51, 108] on label "Breite" at bounding box center [46, 109] width 28 height 3
click at [70, 45] on h4 "Style" at bounding box center [68, 39] width 29 height 12
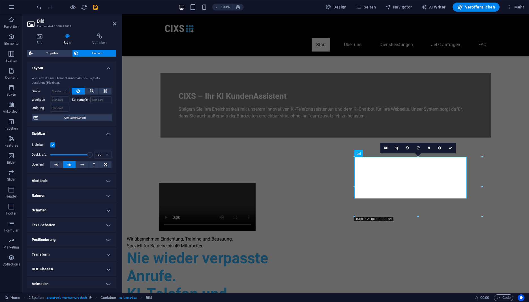
click at [72, 177] on h4 "Abstände" at bounding box center [71, 181] width 89 height 14
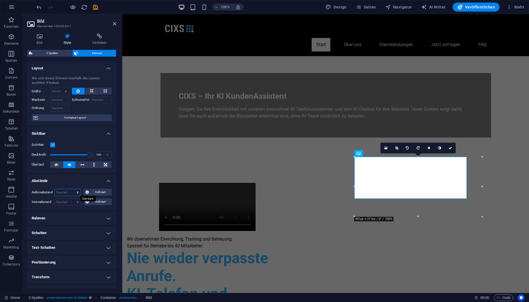
click at [55, 189] on select "Standard auto px % rem vw vh Definiert" at bounding box center [68, 192] width 26 height 7
click at [68, 182] on h4 "Abstände" at bounding box center [71, 179] width 89 height 10
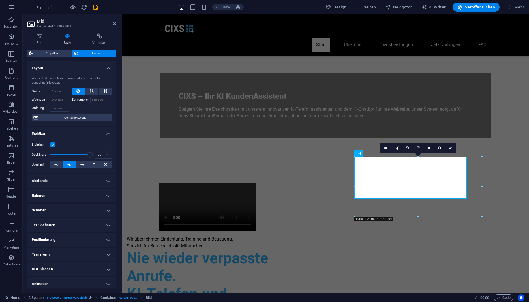
click at [69, 237] on h4 "Positionierung" at bounding box center [71, 240] width 89 height 14
click at [76, 230] on h4 "Text-Schatten" at bounding box center [71, 225] width 89 height 14
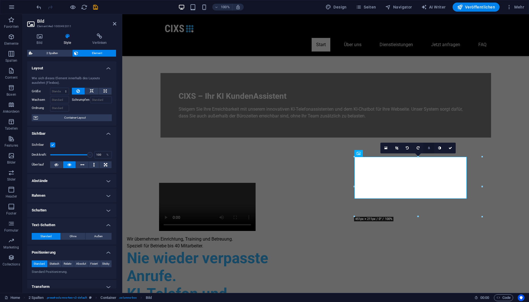
click at [429, 147] on icon at bounding box center [429, 147] width 2 height 3
type input "6"
type input "5"
type input "2"
type input "1"
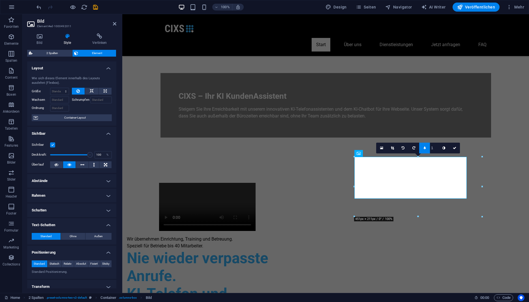
click at [435, 149] on input "1" at bounding box center [434, 148] width 8 height 10
click at [420, 148] on link at bounding box center [424, 148] width 11 height 11
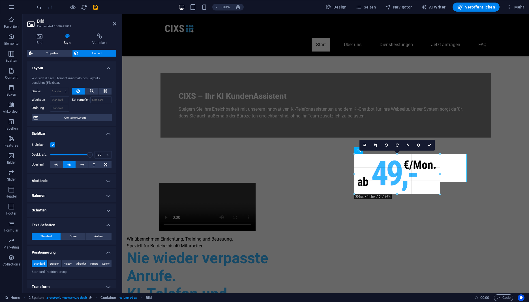
drag, startPoint x: 352, startPoint y: 187, endPoint x: 396, endPoint y: 217, distance: 53.8
click at [396, 217] on div "H2 Text auf Hintergrund Container Menüleiste Menü 2 Spalten H1 Container HTML 2…" at bounding box center [325, 81] width 406 height 423
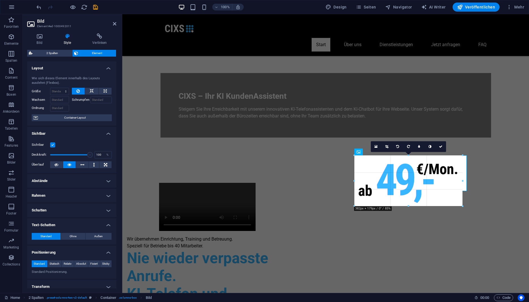
drag, startPoint x: 439, startPoint y: 193, endPoint x: 447, endPoint y: 204, distance: 13.6
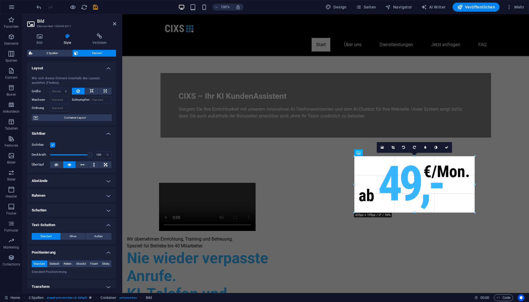
drag, startPoint x: 463, startPoint y: 205, endPoint x: 470, endPoint y: 213, distance: 10.4
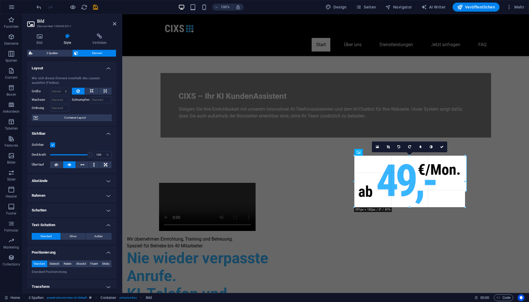
drag, startPoint x: 475, startPoint y: 213, endPoint x: 464, endPoint y: 204, distance: 14.7
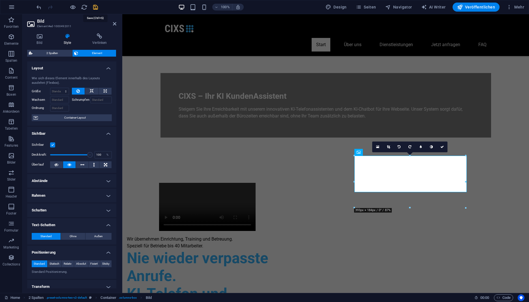
click at [93, 6] on icon "save" at bounding box center [95, 7] width 7 height 7
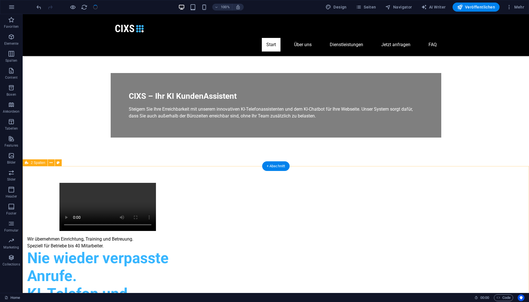
scroll to position [0, 0]
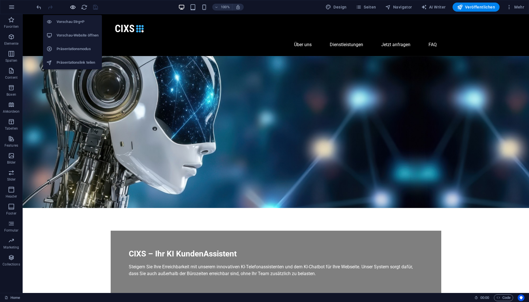
click at [73, 8] on icon "button" at bounding box center [73, 7] width 7 height 7
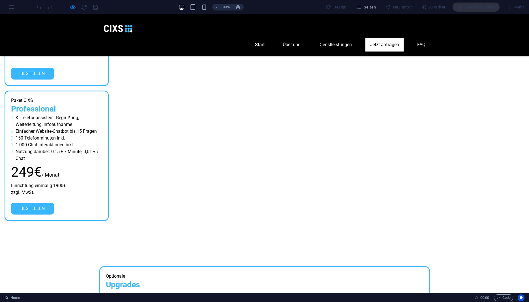
scroll to position [1641, 0]
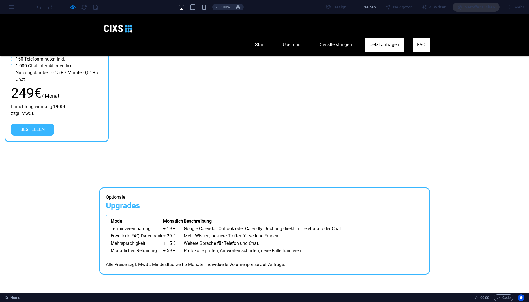
click at [420, 38] on link "FAQ" at bounding box center [420, 45] width 17 height 14
click at [339, 38] on link "Dienstleistungen" at bounding box center [335, 45] width 42 height 14
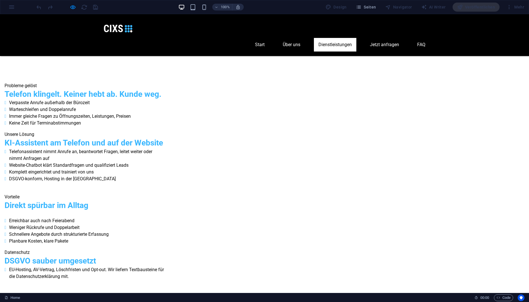
scroll to position [583, 0]
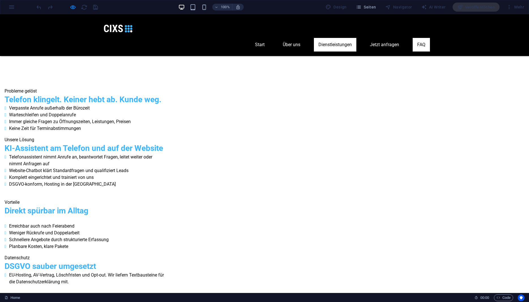
click at [418, 38] on link "FAQ" at bounding box center [420, 45] width 17 height 14
click at [292, 38] on link "Über uns" at bounding box center [291, 45] width 27 height 14
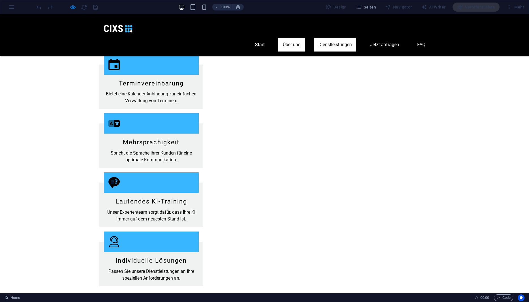
scroll to position [1118, 0]
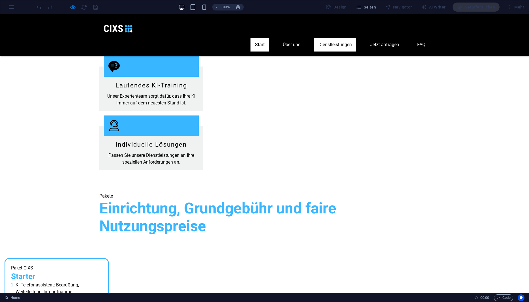
click at [265, 38] on link "Start" at bounding box center [259, 45] width 19 height 14
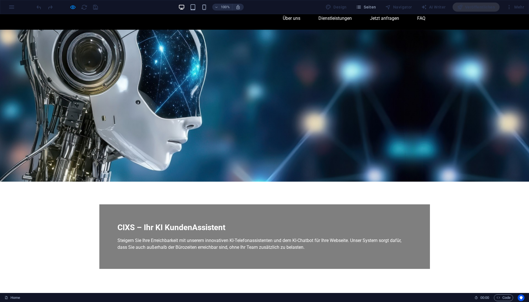
scroll to position [29, 0]
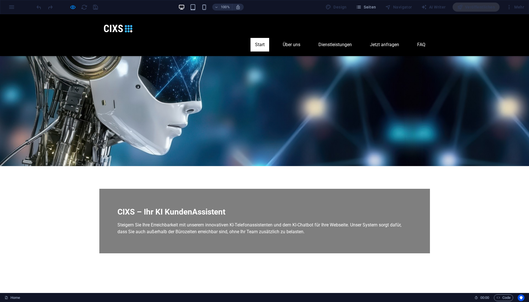
click at [266, 38] on link "Start" at bounding box center [259, 45] width 19 height 14
click at [349, 38] on link "Dienstleistungen" at bounding box center [335, 45] width 42 height 14
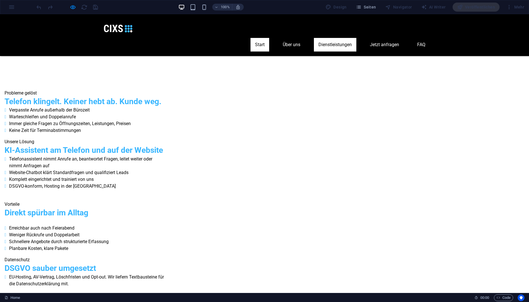
scroll to position [583, 0]
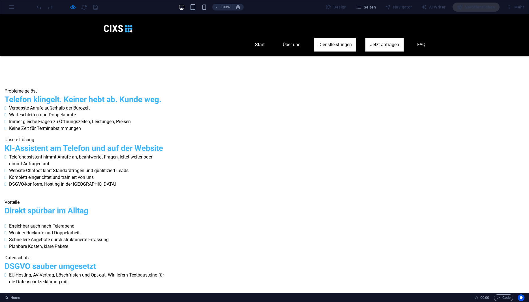
click at [374, 38] on link "Jetzt anfragen" at bounding box center [384, 45] width 38 height 14
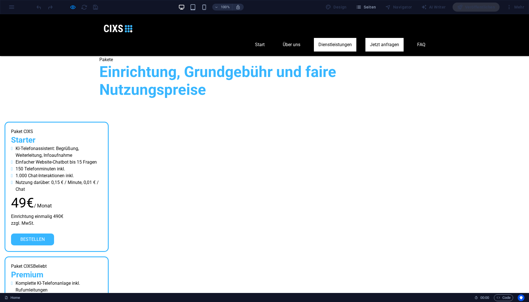
scroll to position [1258, 0]
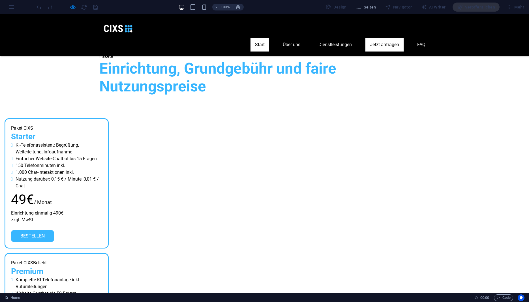
click at [263, 38] on link "Start" at bounding box center [259, 45] width 19 height 14
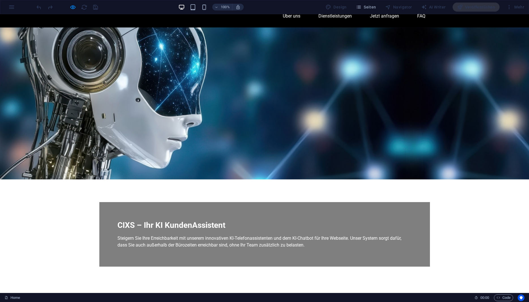
scroll to position [0, 0]
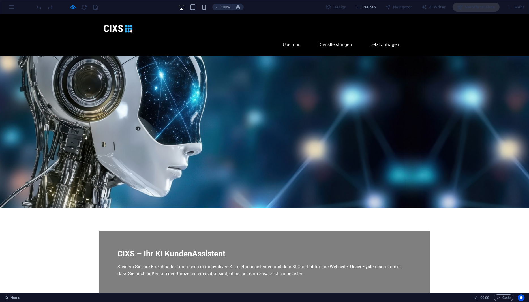
click at [417, 38] on link "FAQ" at bounding box center [420, 45] width 17 height 14
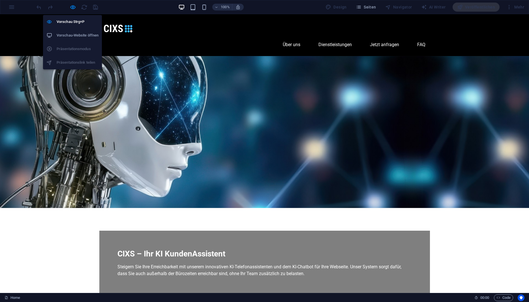
click at [80, 14] on div "Vorschau Strg+P Vorschau-Website öffnen Präsentationsmodus Präsentationslink te…" at bounding box center [72, 39] width 59 height 59
click at [73, 8] on icon "button" at bounding box center [73, 7] width 7 height 7
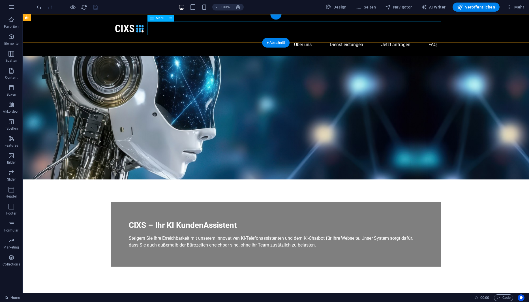
click at [434, 38] on nav "Start Über uns Dienstleistungen Jetzt anfragen FAQ" at bounding box center [276, 45] width 330 height 14
select select
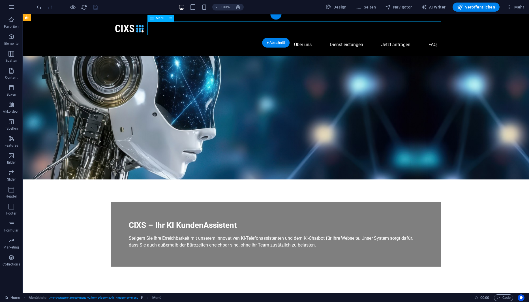
select select
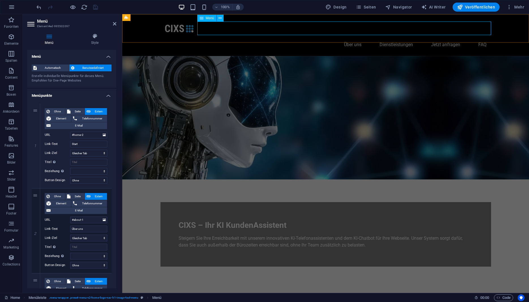
click at [486, 38] on nav "Start Über uns Dienstleistungen Jetzt anfragen FAQ" at bounding box center [325, 45] width 330 height 14
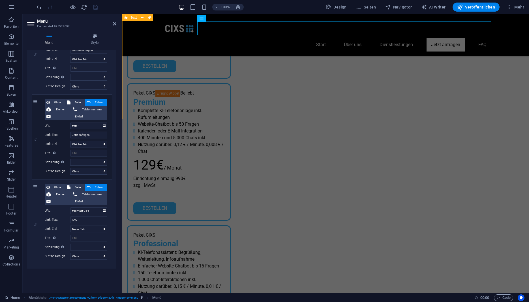
scroll to position [1500, 0]
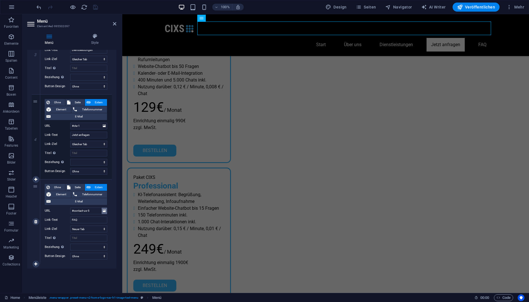
click at [104, 210] on icon at bounding box center [104, 211] width 3 height 6
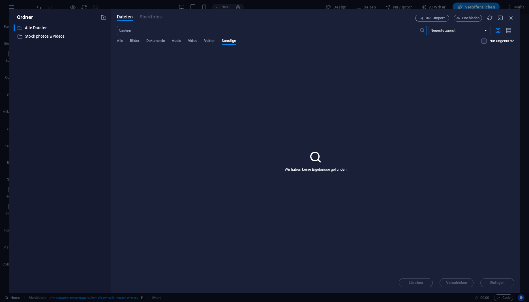
scroll to position [1590, 0]
click at [511, 17] on icon "button" at bounding box center [511, 18] width 6 height 6
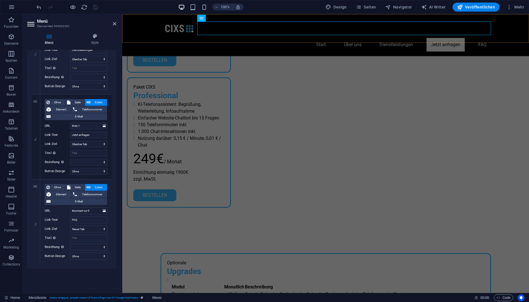
scroll to position [1500, 0]
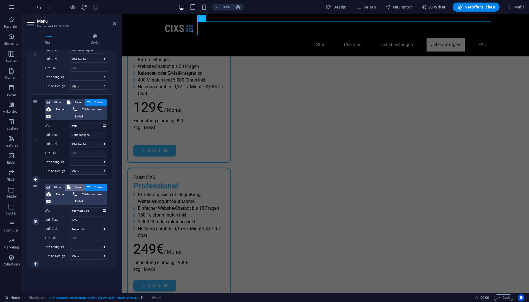
click at [77, 187] on span "Seite" at bounding box center [77, 187] width 11 height 7
select select
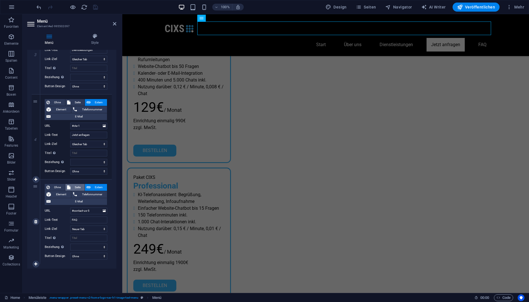
select select
click at [70, 207] on select "Home bestellung Impressum Datenschutz" at bounding box center [88, 210] width 37 height 7
click at [76, 187] on span "Seite" at bounding box center [77, 187] width 11 height 7
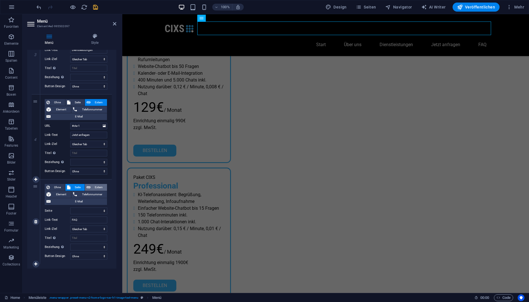
click at [94, 186] on span "Extern" at bounding box center [98, 187] width 13 height 7
select select
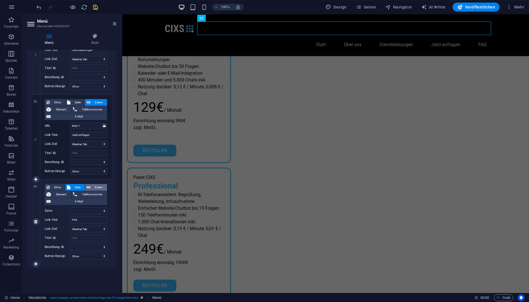
select select "blank"
select select
drag, startPoint x: 99, startPoint y: 212, endPoint x: 98, endPoint y: 218, distance: 6.0
click at [98, 214] on input "#contact-us-5" at bounding box center [88, 210] width 37 height 7
click at [64, 193] on span "Element" at bounding box center [61, 194] width 17 height 7
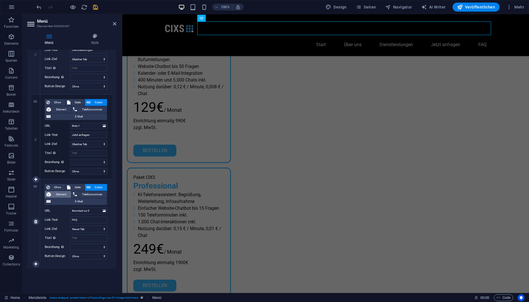
select select
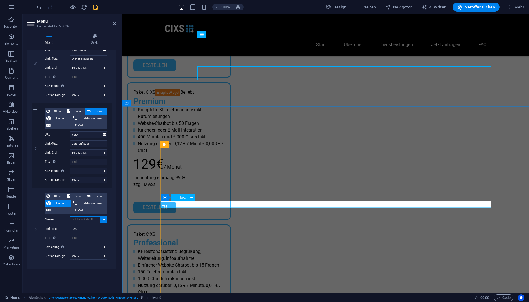
scroll to position [1443, 0]
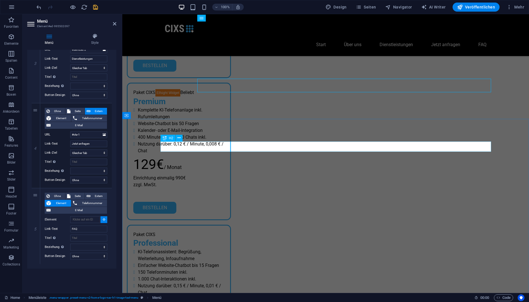
select select
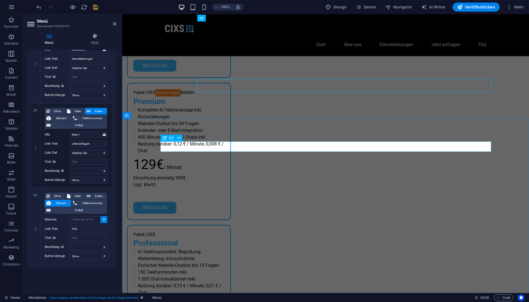
type input "#ed-995501329"
select select
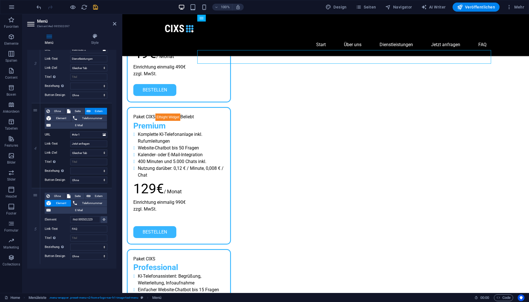
scroll to position [1414, 0]
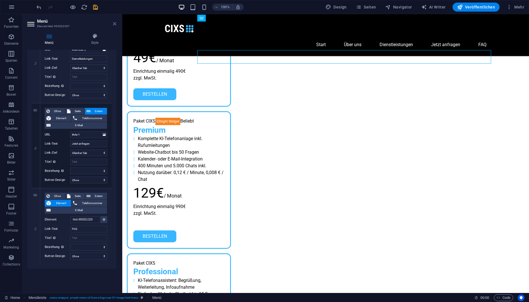
click at [114, 24] on icon at bounding box center [114, 23] width 3 height 5
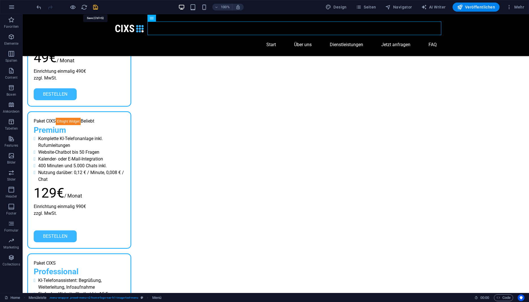
click at [97, 7] on icon "save" at bounding box center [95, 7] width 7 height 7
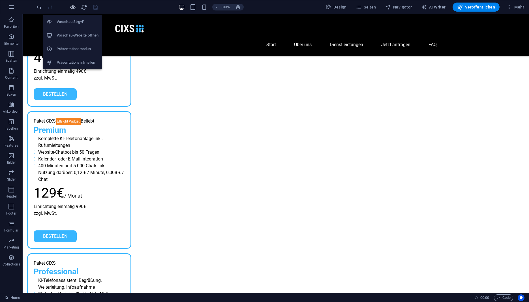
click at [74, 7] on icon "button" at bounding box center [73, 7] width 7 height 7
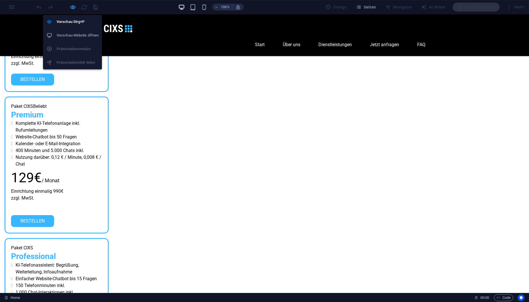
scroll to position [1398, 0]
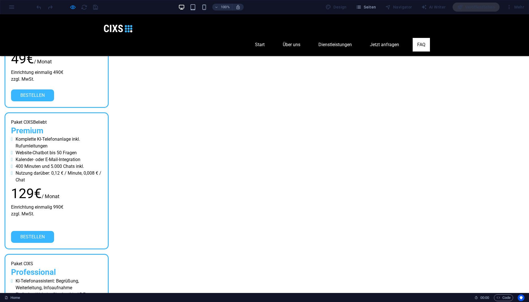
click at [425, 38] on link "FAQ" at bounding box center [420, 45] width 17 height 14
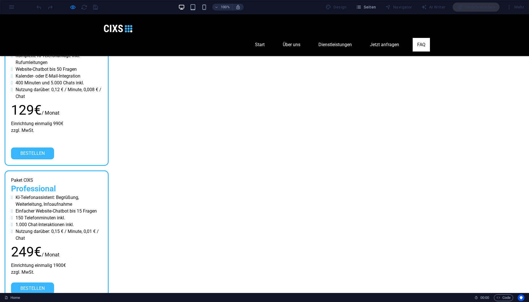
scroll to position [1510, 0]
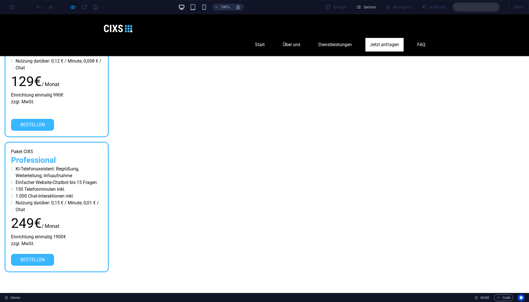
click at [392, 38] on link "Jetzt anfragen" at bounding box center [384, 45] width 38 height 14
click at [345, 38] on link "Dienstleistungen" at bounding box center [335, 45] width 42 height 14
click at [120, 27] on img at bounding box center [117, 29] width 37 height 18
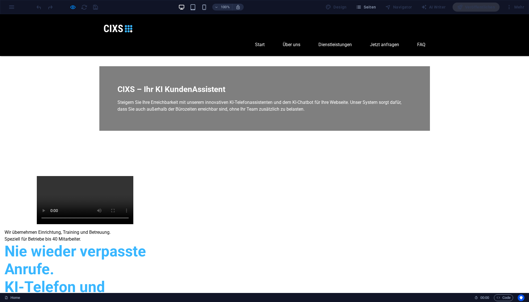
scroll to position [0, 0]
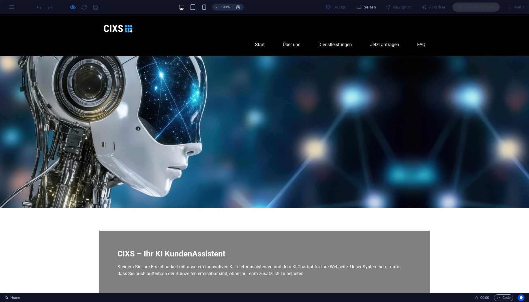
click at [121, 32] on img at bounding box center [117, 29] width 37 height 18
click at [254, 38] on link "Start" at bounding box center [259, 45] width 19 height 14
click at [300, 38] on link "Über uns" at bounding box center [291, 45] width 27 height 14
click at [337, 38] on link "Dienstleistungen" at bounding box center [335, 45] width 42 height 14
click at [425, 38] on link "FAQ" at bounding box center [420, 45] width 17 height 14
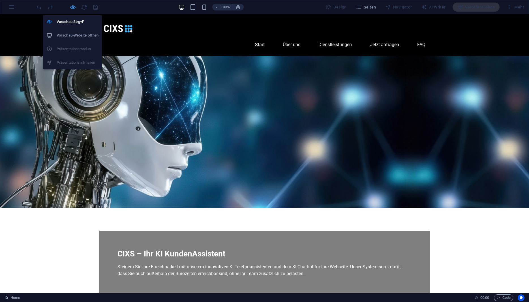
click at [72, 8] on icon "button" at bounding box center [73, 7] width 7 height 7
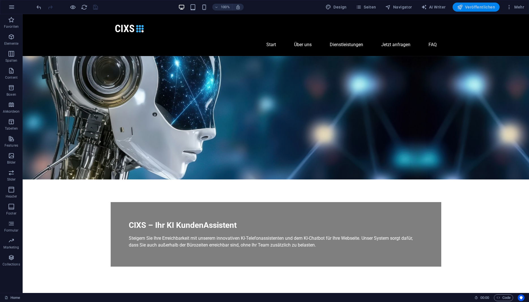
click at [473, 8] on span "Veröffentlichen" at bounding box center [476, 7] width 38 height 6
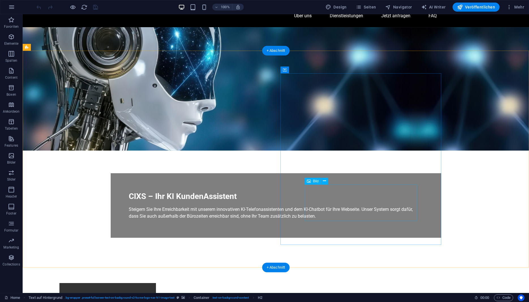
scroll to position [173, 0]
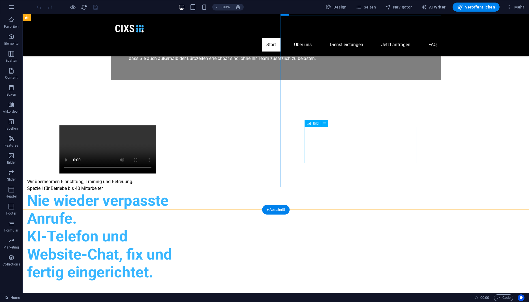
click at [164, 289] on figure at bounding box center [107, 307] width 113 height 36
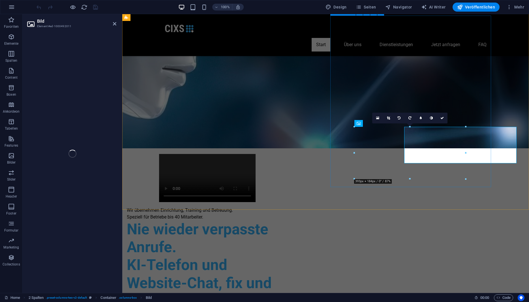
select select "px"
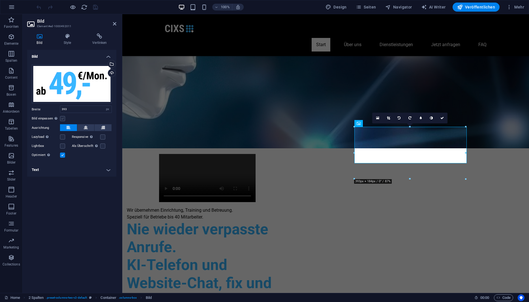
click at [63, 117] on label at bounding box center [62, 118] width 5 height 5
click at [0, 0] on input "Bild einpassen Bild automatisch anhand einer fixen Breite und Höhe einpassen" at bounding box center [0, 0] width 0 height 0
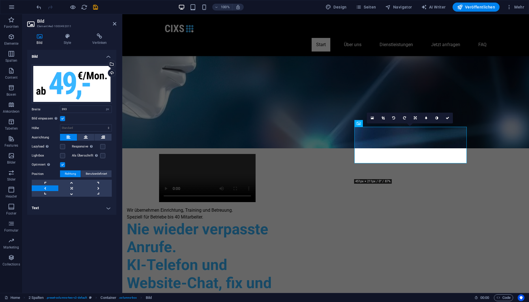
click at [63, 117] on label at bounding box center [62, 118] width 5 height 5
click at [0, 0] on input "Bild einpassen Bild automatisch anhand einer fixen Breite und Höhe einpassen" at bounding box center [0, 0] width 0 height 0
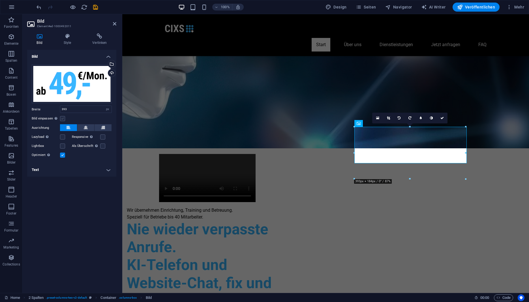
click at [63, 117] on label at bounding box center [62, 118] width 5 height 5
click at [0, 0] on input "Bild einpassen Bild automatisch anhand einer fixen Breite und Höhe einpassen" at bounding box center [0, 0] width 0 height 0
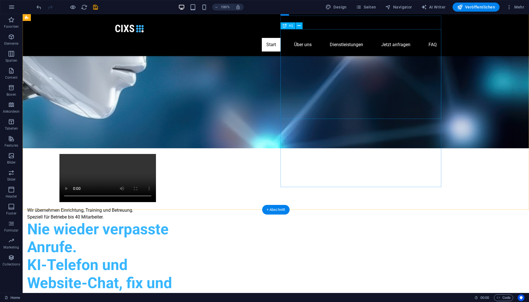
click at [188, 220] on div "Nie wieder verpasste Anrufe. KI-Telefon und Website-Chat, fix und fertig einger…" at bounding box center [107, 265] width 161 height 90
click at [188, 207] on div "Wir übernehmen Einrichtung, Training und Betreuung. Speziell für Betriebe bis 4…" at bounding box center [107, 264] width 161 height 115
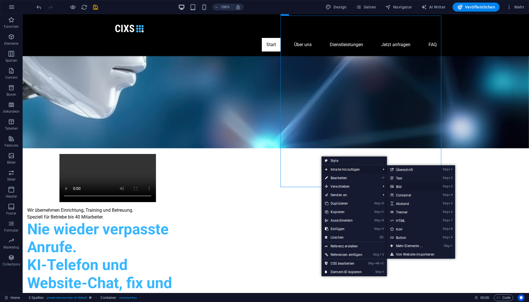
click at [406, 186] on link "Strg 3 Bild" at bounding box center [410, 186] width 47 height 8
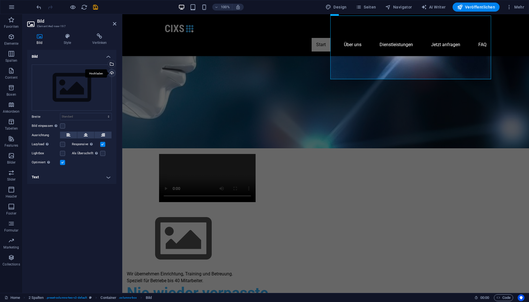
click at [111, 73] on div "Hochladen" at bounding box center [111, 73] width 8 height 8
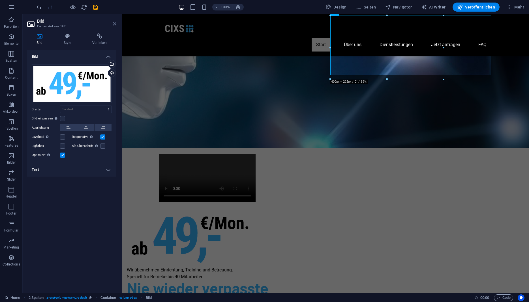
click at [114, 23] on icon at bounding box center [114, 23] width 3 height 5
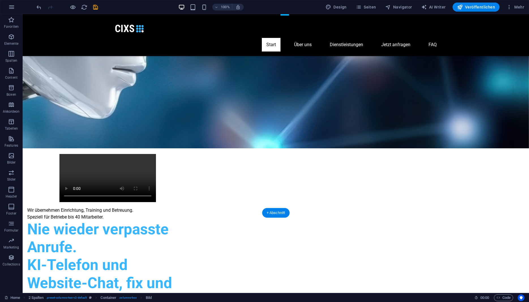
drag, startPoint x: 312, startPoint y: 54, endPoint x: 305, endPoint y: 117, distance: 64.0
click at [188, 207] on div "Wir übernehmen Einrichtung, Training und Betreuung. Speziell für Betriebe bis 4…" at bounding box center [107, 294] width 161 height 174
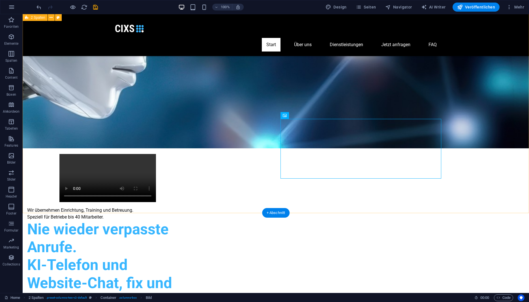
click at [474, 160] on div "Wir übernehmen Einrichtung, Training und Betreuung. Speziell für Betriebe bis 4…" at bounding box center [276, 267] width 506 height 273
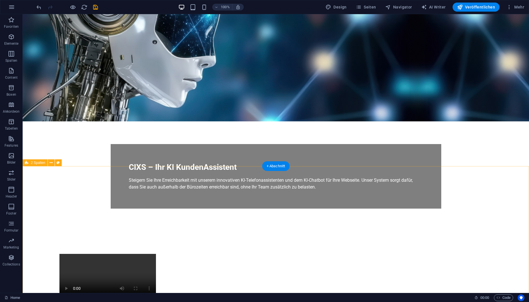
scroll to position [144, 0]
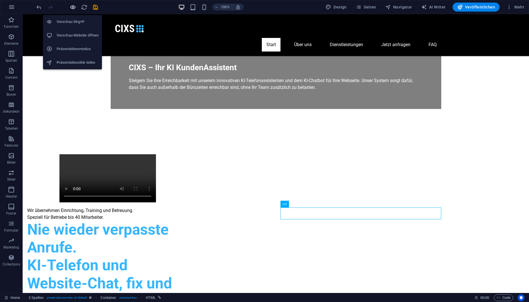
click at [74, 8] on icon "button" at bounding box center [73, 7] width 7 height 7
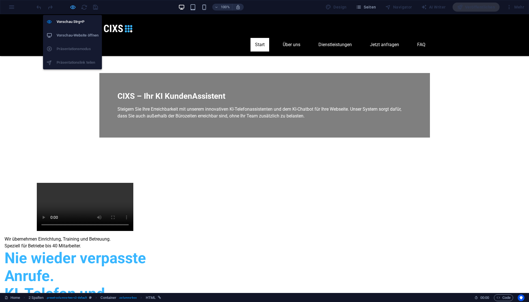
click at [71, 9] on icon "button" at bounding box center [73, 7] width 7 height 7
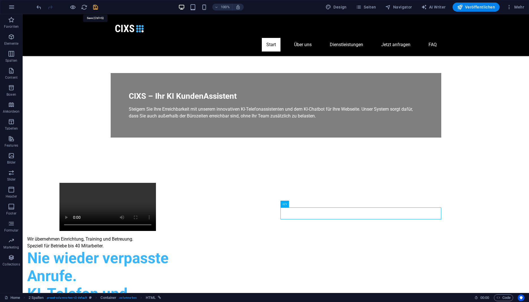
click at [96, 8] on icon "save" at bounding box center [95, 7] width 7 height 7
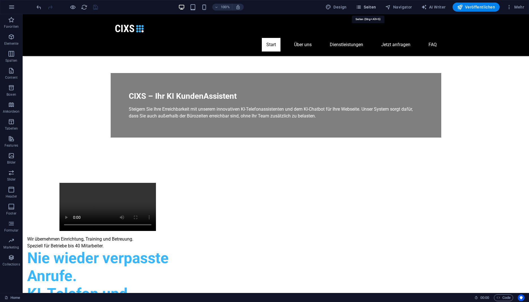
click at [361, 5] on icon "button" at bounding box center [358, 7] width 6 height 6
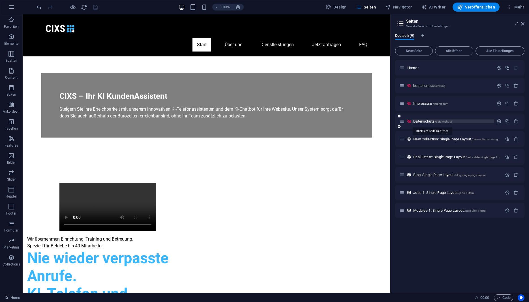
click at [427, 121] on span "Datenschutz /datenschutz" at bounding box center [432, 121] width 38 height 4
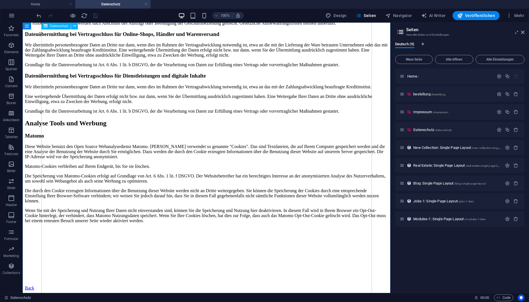
scroll to position [837, 0]
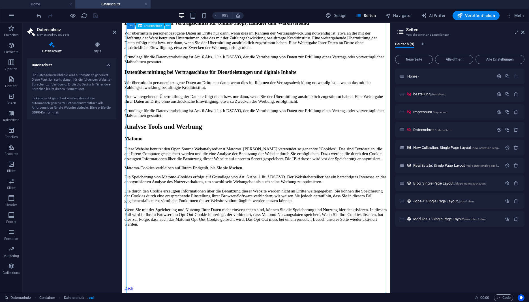
drag, startPoint x: 361, startPoint y: 135, endPoint x: 315, endPoint y: 137, distance: 45.6
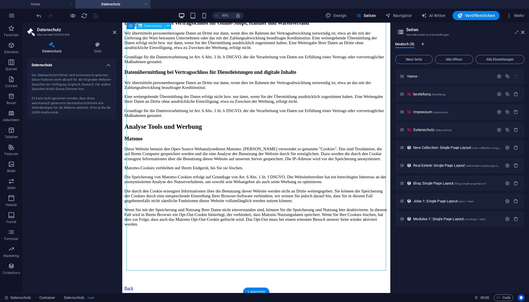
click at [98, 50] on h4 "Style" at bounding box center [97, 48] width 37 height 12
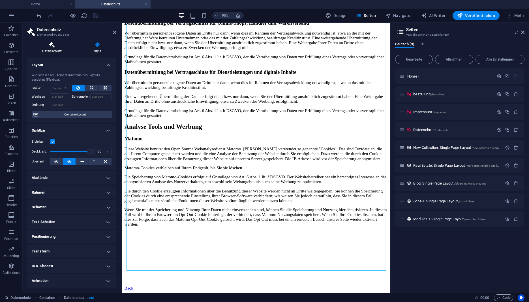
click at [55, 47] on icon at bounding box center [51, 45] width 49 height 6
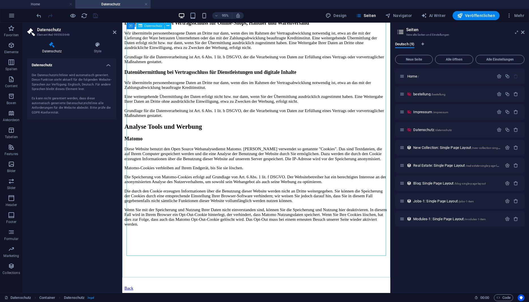
scroll to position [1022, 0]
click at [114, 33] on icon at bounding box center [114, 32] width 3 height 5
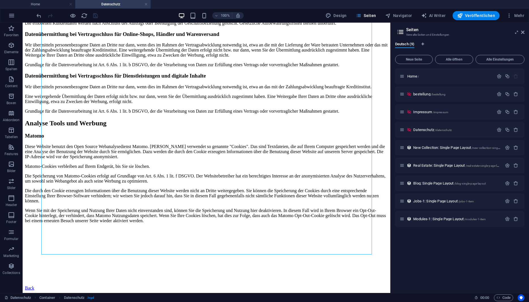
click at [374, 14] on span "Seiten" at bounding box center [365, 16] width 20 height 6
click at [440, 148] on span "New Collection: Single Page Layout /new-collection-single-page-layout" at bounding box center [464, 147] width 102 height 4
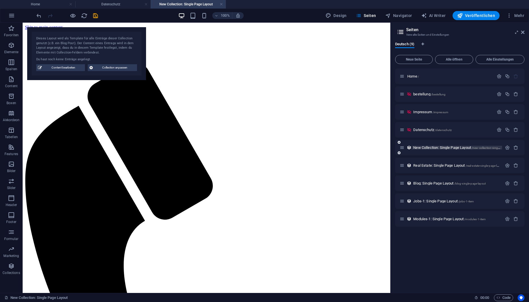
scroll to position [0, 0]
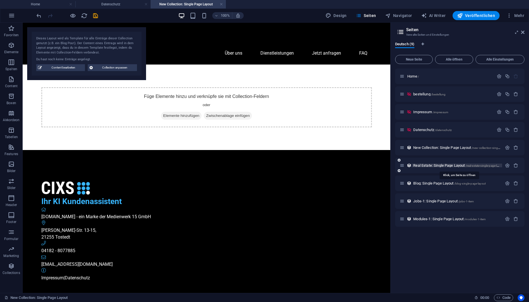
click at [444, 165] on span "Real Estate: Single Page Layout /real-estate-single-page-layout" at bounding box center [458, 165] width 91 height 4
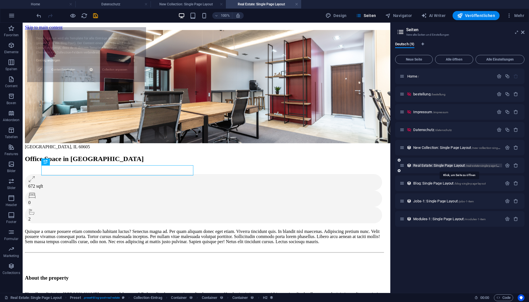
select select "68dbd9f53261b2100d0bb3b7"
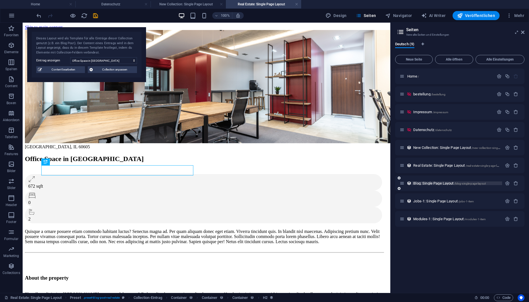
click at [438, 184] on span "Blog: Single Page Layout /blog-single-page-layout" at bounding box center [449, 183] width 72 height 4
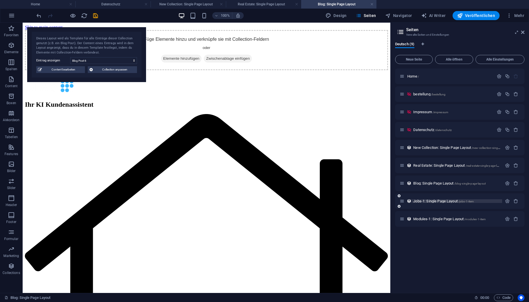
click at [434, 201] on span "Jobs-1: Single Page Layout /jobs-1-item" at bounding box center [443, 201] width 61 height 4
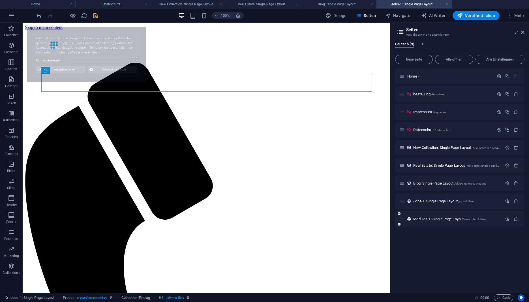
select select "68dbd9f53261b2100d0bb3a7"
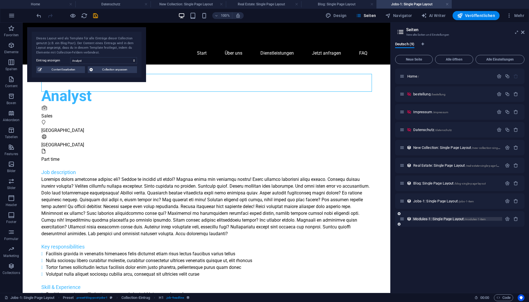
click at [439, 217] on span "Modules-1: Single Page Layout /modules-1-item" at bounding box center [449, 219] width 72 height 4
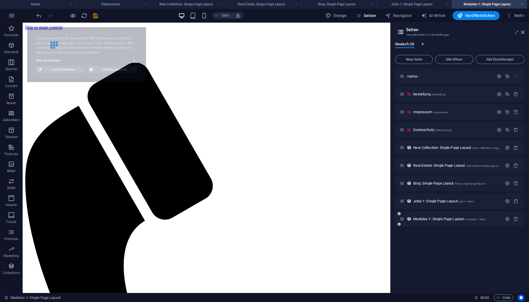
select select "68dbd9f53261b2100d0bb3ad"
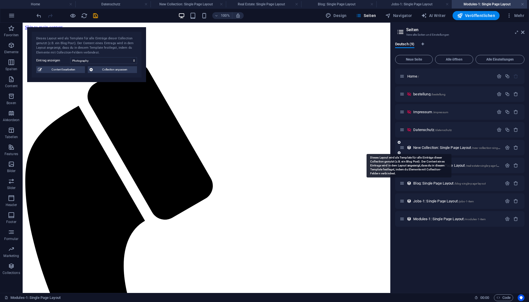
click at [408, 148] on icon at bounding box center [408, 147] width 5 height 5
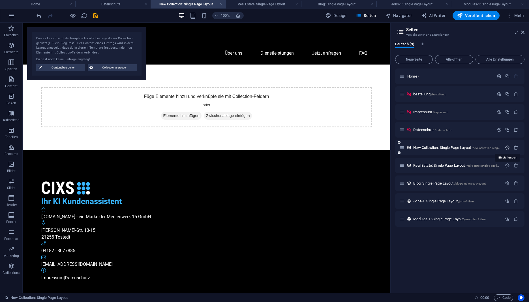
click at [506, 146] on icon "button" at bounding box center [507, 147] width 5 height 5
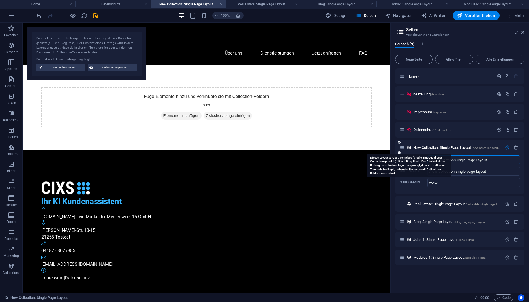
click at [409, 146] on icon at bounding box center [408, 147] width 5 height 5
click at [412, 146] on div "New Collection: Single Page Layout /new-collection-single-page-layout" at bounding box center [456, 148] width 90 height 4
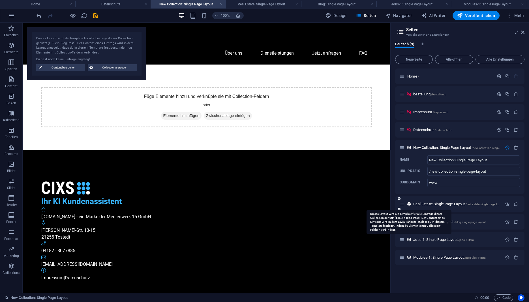
click at [408, 203] on icon at bounding box center [408, 203] width 5 height 5
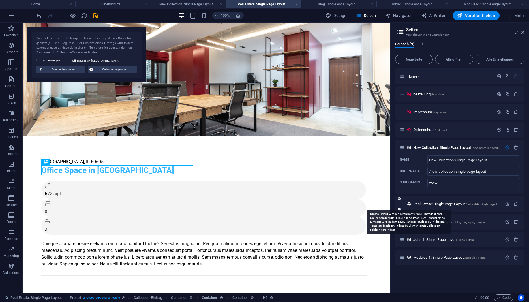
click at [408, 203] on icon at bounding box center [408, 203] width 5 height 5
click at [507, 204] on icon "button" at bounding box center [507, 203] width 5 height 5
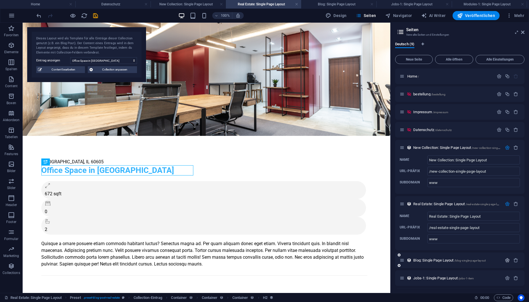
click at [505, 258] on icon "button" at bounding box center [507, 260] width 5 height 5
click at [513, 61] on span "Alle Einstellungen" at bounding box center [500, 59] width 44 height 3
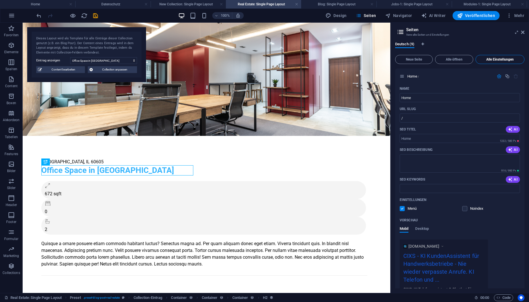
scroll to position [1115, 0]
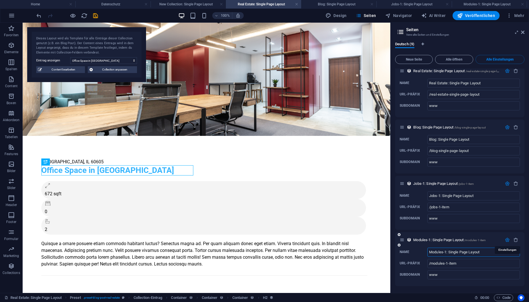
click at [507, 241] on icon "button" at bounding box center [507, 239] width 5 height 5
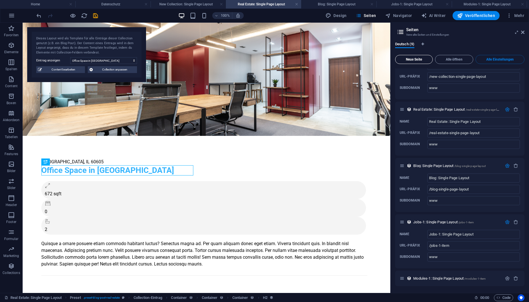
click at [413, 57] on button "Neue Seite" at bounding box center [414, 59] width 38 height 9
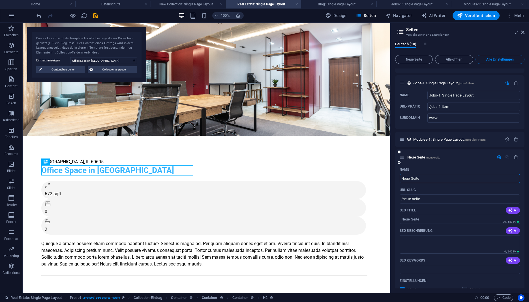
click at [499, 158] on icon "button" at bounding box center [498, 157] width 5 height 5
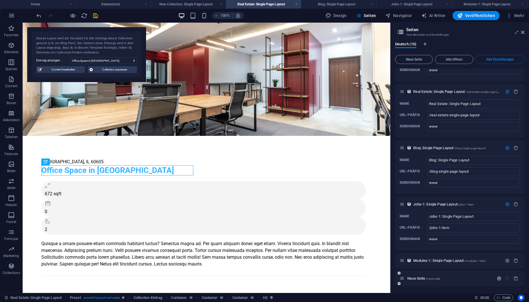
scroll to position [1095, 0]
click at [494, 163] on input "Blog: Single Page Layout" at bounding box center [473, 160] width 92 height 9
click at [451, 149] on span "Blog: Single Page Layout /blog-single-page-layout" at bounding box center [449, 148] width 72 height 4
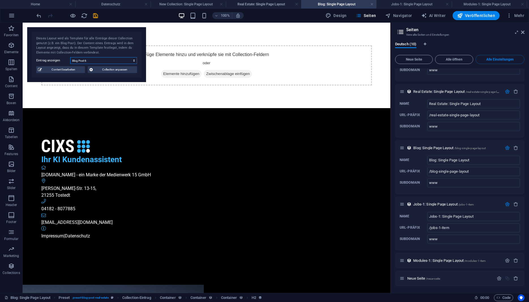
click at [70, 57] on select "Blog Post 6 Blog Post 5 Blog Post 4 Blog Post 3 Blog Post 2 Blog Post 1" at bounding box center [103, 60] width 67 height 7
click option "Blog Post 3" at bounding box center [0, 0] width 0 height 0
click at [70, 57] on select "Blog Post 6 Blog Post 5 Blog Post 4 Blog Post 3 Blog Post 2 Blog Post 1" at bounding box center [103, 60] width 67 height 7
select select "68dbd9f53261b2100d0bb39b"
click option "Blog Post 1" at bounding box center [0, 0] width 0 height 0
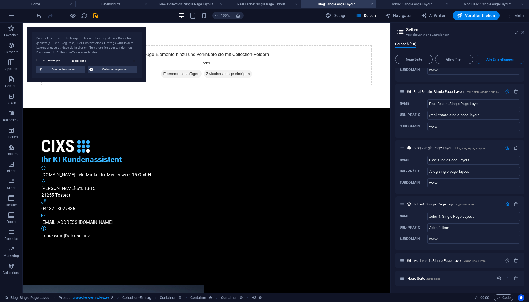
click at [522, 32] on icon at bounding box center [522, 32] width 3 height 5
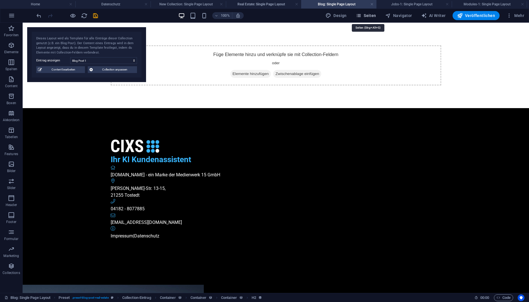
click at [369, 16] on span "Seiten" at bounding box center [365, 16] width 20 height 6
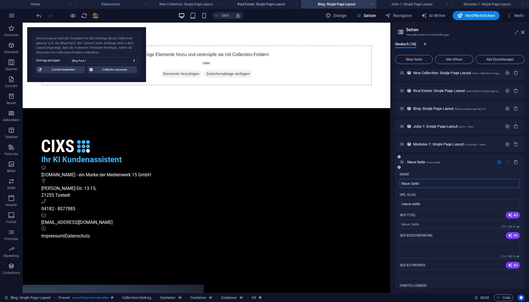
scroll to position [0, 0]
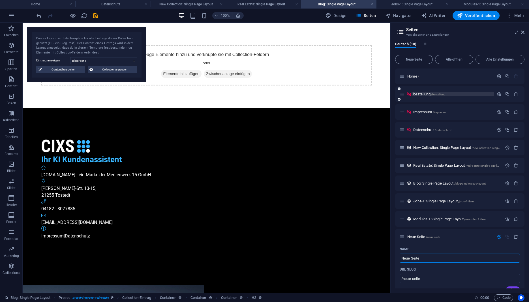
click at [432, 94] on span "/bestellung" at bounding box center [438, 94] width 15 height 3
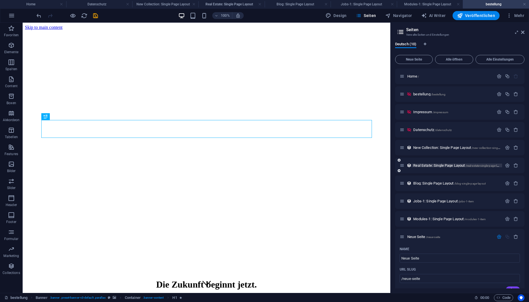
click at [428, 167] on span "Real Estate: Single Page Layout /real-estate-single-page-layout" at bounding box center [458, 165] width 91 height 4
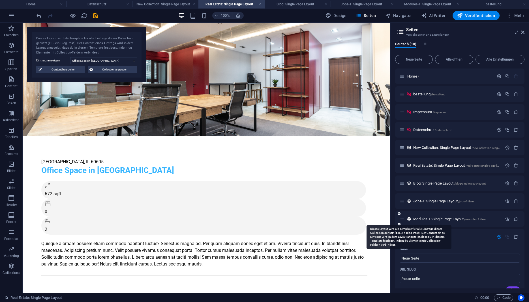
click at [409, 218] on icon at bounding box center [408, 218] width 5 height 5
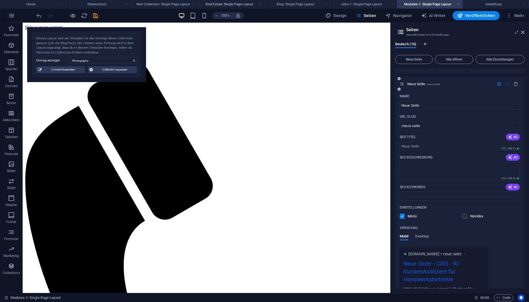
scroll to position [202, 0]
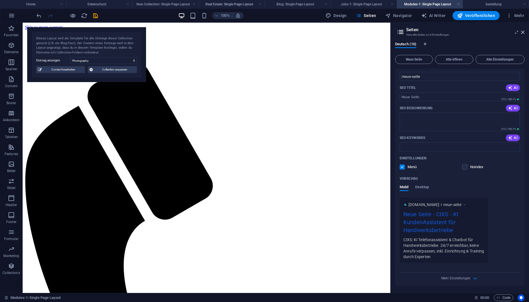
click at [471, 278] on div "Mehr Einstellungen" at bounding box center [459, 276] width 120 height 9
click at [475, 277] on icon "button" at bounding box center [474, 278] width 7 height 7
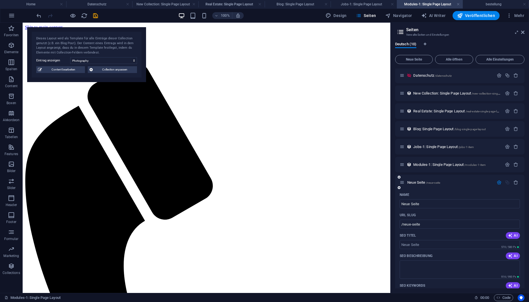
scroll to position [0, 0]
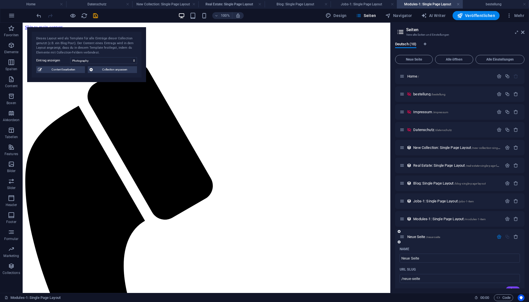
click at [402, 236] on icon at bounding box center [401, 236] width 5 height 5
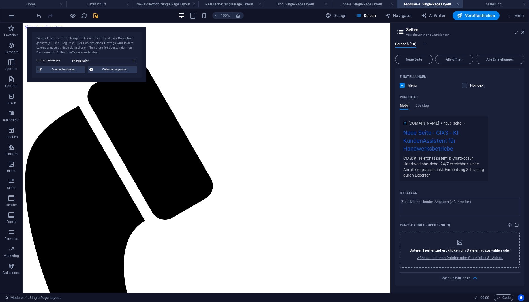
scroll to position [207, 0]
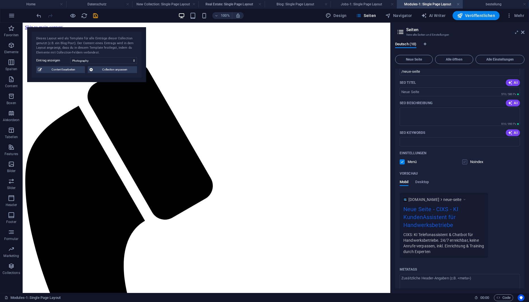
click at [465, 163] on label at bounding box center [464, 161] width 5 height 5
click at [0, 0] on input "checkbox" at bounding box center [0, 0] width 0 height 0
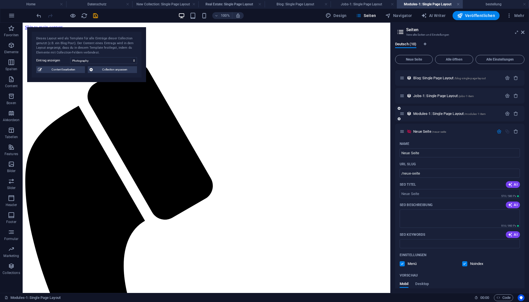
click at [453, 117] on div "Modules-1: Single Page Layout /modules-1-item" at bounding box center [459, 114] width 129 height 16
click at [454, 114] on span "Modules-1: Single Page Layout /modules-1-item" at bounding box center [449, 113] width 72 height 4
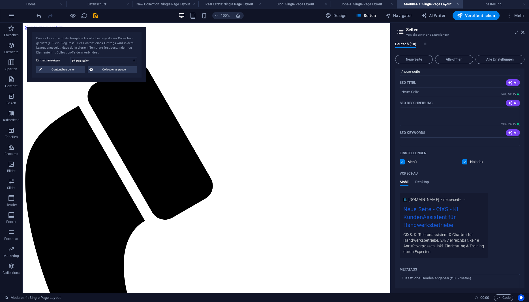
scroll to position [54, 0]
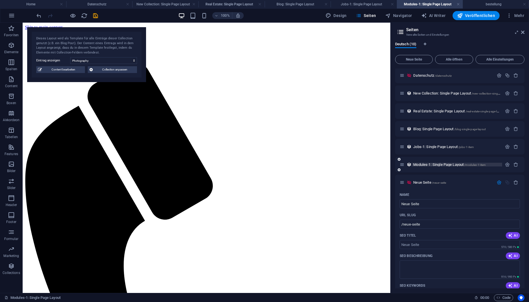
click at [467, 164] on span "/modules-1-item" at bounding box center [474, 164] width 21 height 3
click at [454, 163] on span "Modules-1: Single Page Layout /modules-1-item" at bounding box center [449, 164] width 72 height 4
click at [499, 184] on icon "button" at bounding box center [498, 182] width 5 height 5
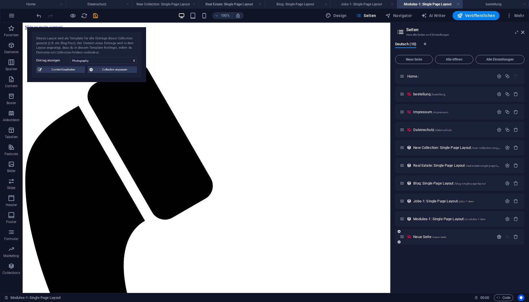
scroll to position [0, 0]
click at [446, 218] on span "Modules-1: Single Page Layout /modules-1-item" at bounding box center [449, 219] width 72 height 4
click at [507, 220] on icon "button" at bounding box center [507, 218] width 5 height 5
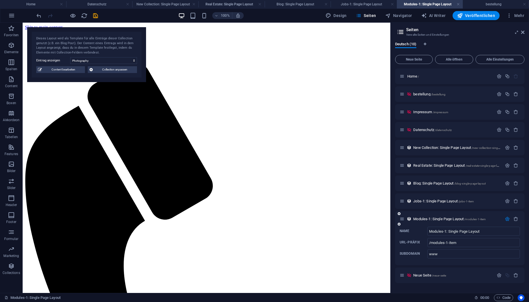
click at [505, 219] on icon "button" at bounding box center [507, 218] width 5 height 5
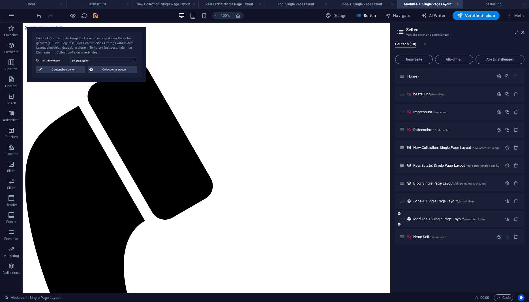
click at [402, 219] on icon at bounding box center [401, 218] width 5 height 5
click at [410, 219] on icon at bounding box center [408, 218] width 5 height 5
click at [459, 218] on span "Modules-1: Single Page Layout /modules-1-item" at bounding box center [449, 219] width 72 height 4
click at [507, 220] on icon "button" at bounding box center [507, 218] width 5 height 5
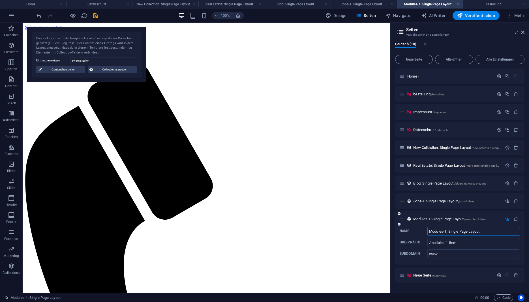
click at [508, 219] on icon "button" at bounding box center [507, 218] width 5 height 5
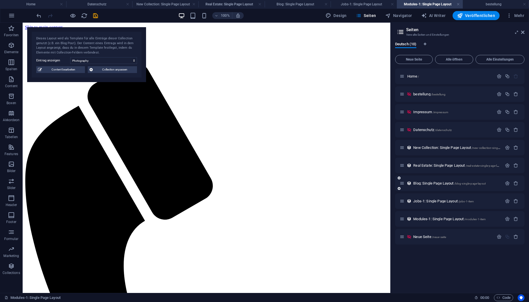
click at [503, 183] on div "Blog: Single Page Layout /blog-single-page-layout" at bounding box center [459, 183] width 129 height 16
click at [490, 184] on p "Blog: Single Page Layout /blog-single-page-layout" at bounding box center [456, 183] width 87 height 4
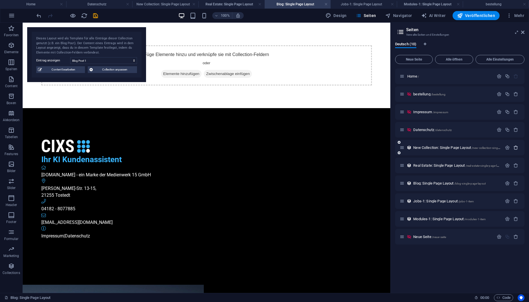
click at [516, 148] on icon "button" at bounding box center [515, 147] width 5 height 5
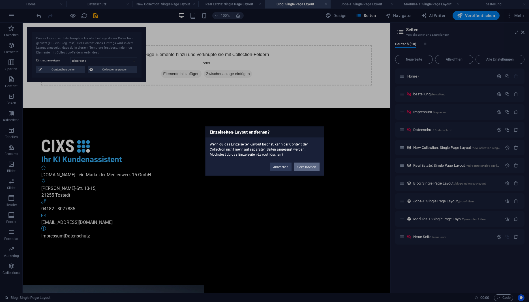
click at [307, 168] on button "Seite löschen" at bounding box center [306, 166] width 25 height 8
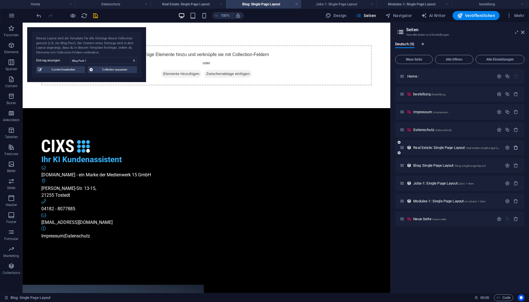
click at [517, 147] on icon "button" at bounding box center [515, 147] width 5 height 5
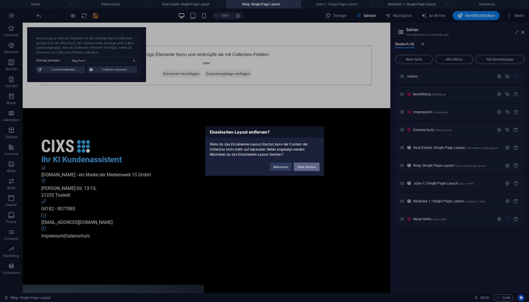
click at [308, 169] on button "Seite löschen" at bounding box center [306, 166] width 25 height 8
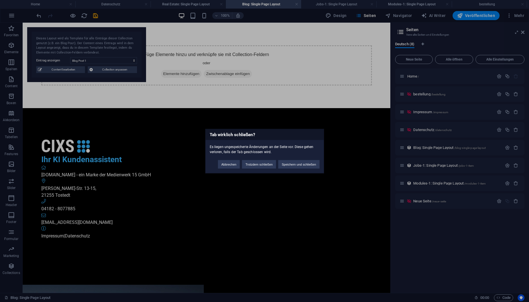
click at [515, 183] on div "Tab wirklich schließen? Es liegen ungespeicherte Änderungen an der Seite vor. D…" at bounding box center [264, 151] width 529 height 302
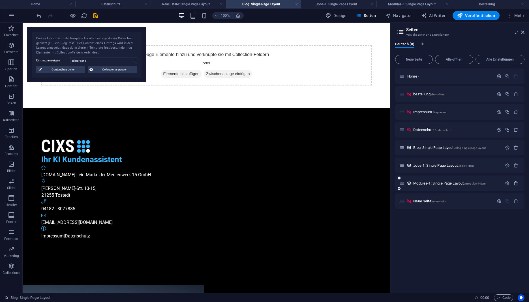
click at [514, 182] on icon "button" at bounding box center [515, 183] width 5 height 5
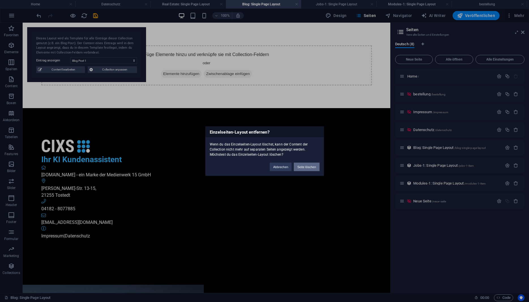
click at [315, 167] on button "Seite löschen" at bounding box center [306, 166] width 25 height 8
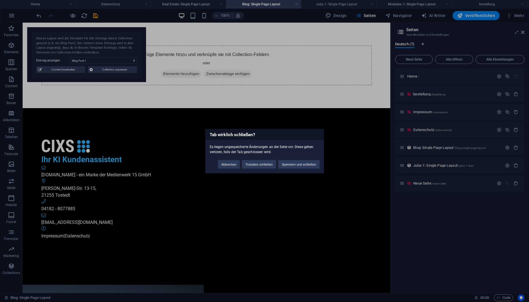
click at [517, 165] on div "Tab wirklich schließen? Es liegen ungespeicherte Änderungen an der Seite vor. D…" at bounding box center [264, 151] width 529 height 302
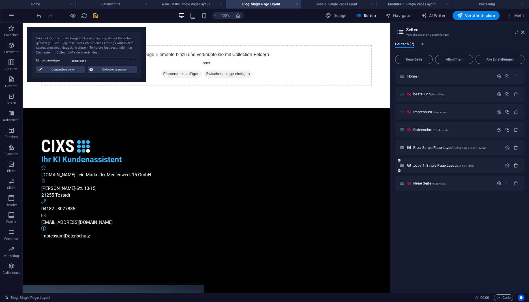
click at [516, 165] on icon "button" at bounding box center [515, 165] width 5 height 5
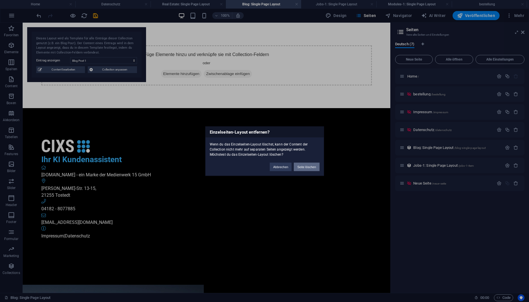
click at [311, 165] on button "Seite löschen" at bounding box center [306, 166] width 25 height 8
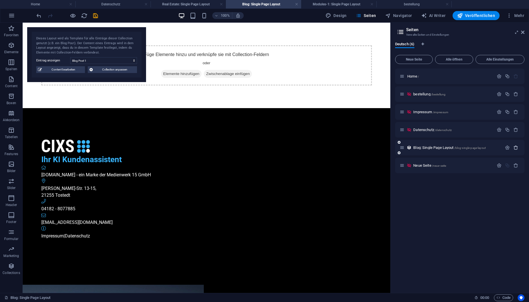
click at [514, 148] on icon "button" at bounding box center [515, 147] width 5 height 5
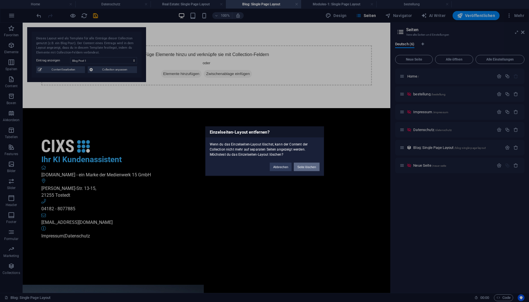
click at [314, 167] on button "Seite löschen" at bounding box center [306, 166] width 25 height 8
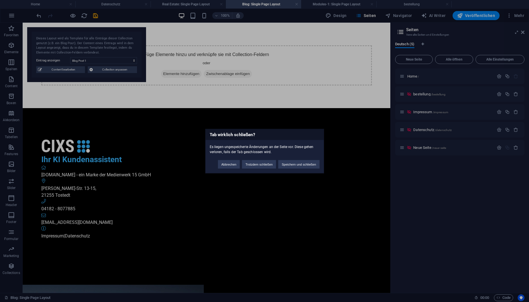
click at [428, 148] on div "Tab wirklich schließen? Es liegen ungespeicherte Änderungen an der Seite vor. D…" at bounding box center [264, 151] width 529 height 302
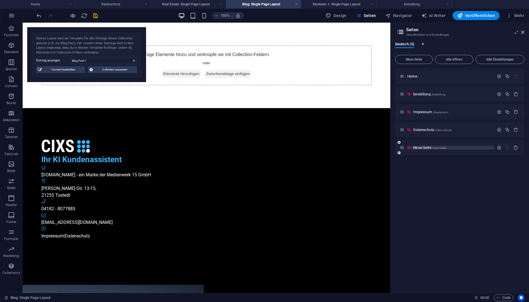
click at [423, 148] on span "Neue Seite /neue-seite" at bounding box center [429, 147] width 33 height 4
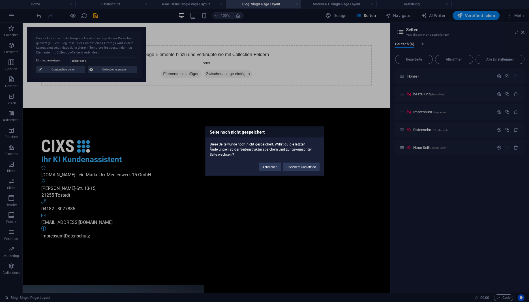
drag, startPoint x: 111, startPoint y: 70, endPoint x: 92, endPoint y: 77, distance: 20.2
click at [94, 83] on div "Seite noch nicht gespeichert Diese Seite wurde noch nicht gespeichert. Willst d…" at bounding box center [264, 151] width 529 height 302
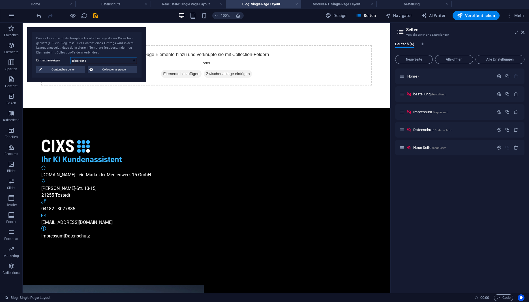
click at [70, 57] on select "Blog Post 6 Blog Post 5 Blog Post 4 Blog Post 3 Blog Post 2 Blog Post 1" at bounding box center [103, 60] width 67 height 7
click at [126, 38] on div "Dieses Layout wird als Template für alle Einträge dieser Collection genutzt (z.…" at bounding box center [86, 45] width 101 height 19
click at [522, 32] on icon at bounding box center [522, 32] width 3 height 5
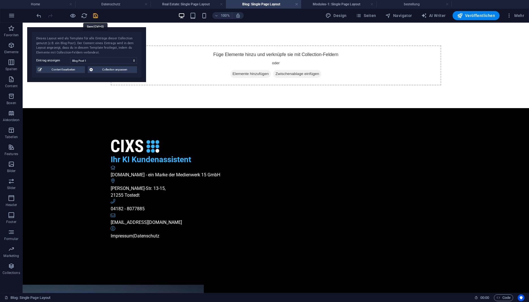
click at [92, 15] on icon "save" at bounding box center [95, 15] width 7 height 7
click at [479, 17] on span "Veröffentlichen" at bounding box center [476, 16] width 38 height 6
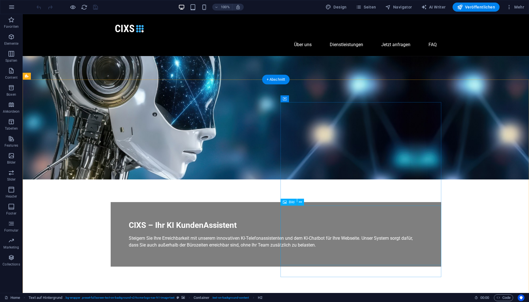
scroll to position [87, 0]
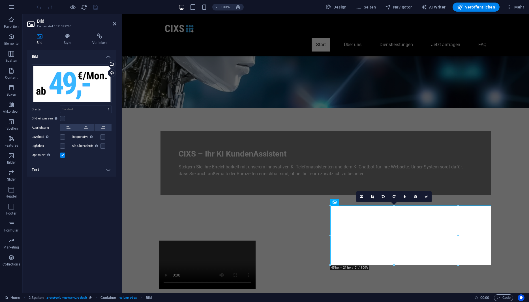
click at [91, 170] on h4 "Text" at bounding box center [71, 170] width 89 height 14
click at [90, 183] on input "Alternativtext Der Alternativtext wird von Geräten verwendet, die keine Bilder …" at bounding box center [86, 181] width 52 height 7
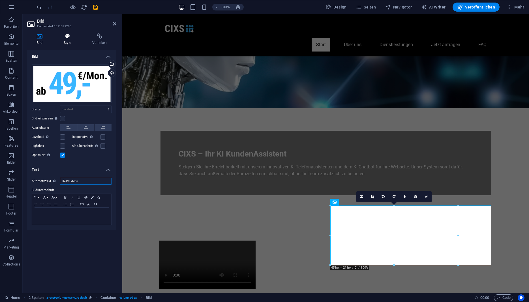
type input "ab 49 €/Mon"
click at [68, 35] on icon at bounding box center [67, 36] width 27 height 6
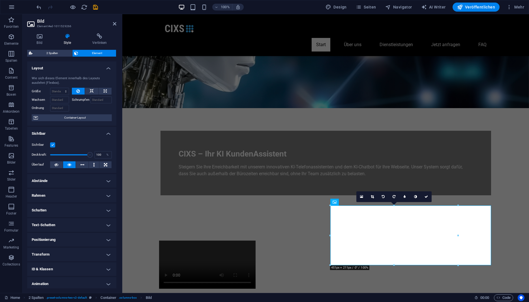
click at [52, 146] on label at bounding box center [52, 144] width 5 height 5
click at [0, 0] on input "Sichtbar" at bounding box center [0, 0] width 0 height 0
click at [52, 146] on label at bounding box center [52, 144] width 5 height 5
click at [0, 0] on input "Sichtbar" at bounding box center [0, 0] width 0 height 0
click at [58, 163] on icon at bounding box center [56, 164] width 4 height 7
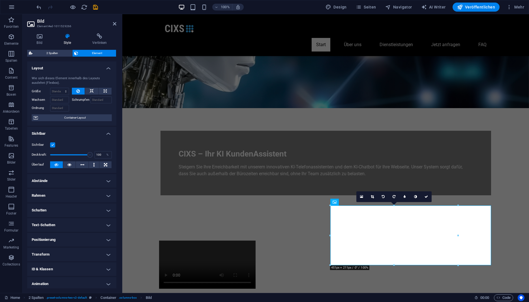
click at [58, 163] on icon at bounding box center [56, 164] width 4 height 7
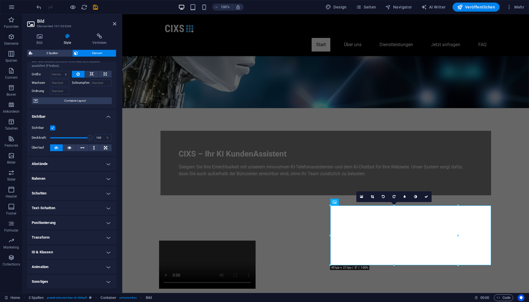
scroll to position [0, 0]
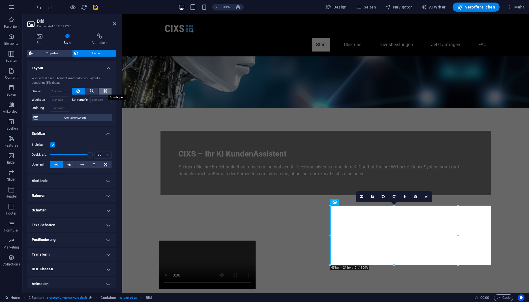
click at [104, 90] on icon at bounding box center [105, 91] width 3 height 7
type input "100"
select select "%"
click at [82, 93] on button at bounding box center [78, 91] width 13 height 7
select select "DISABLED_OPTION_VALUE"
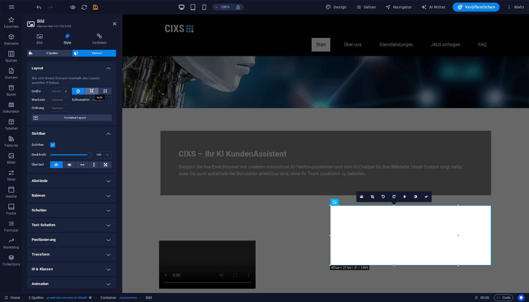
click at [94, 92] on button at bounding box center [92, 91] width 14 height 7
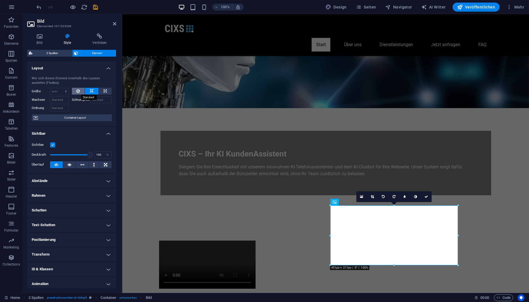
click at [78, 94] on icon at bounding box center [77, 91] width 3 height 7
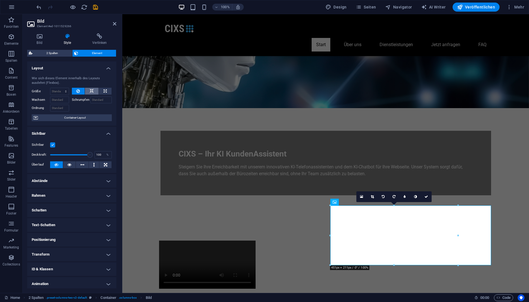
click at [90, 94] on icon at bounding box center [92, 91] width 4 height 7
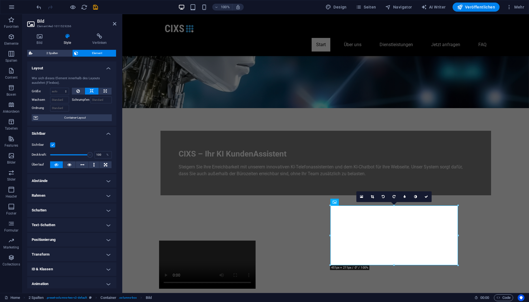
click at [70, 42] on h4 "Style" at bounding box center [68, 39] width 29 height 12
click at [116, 25] on icon at bounding box center [114, 23] width 3 height 5
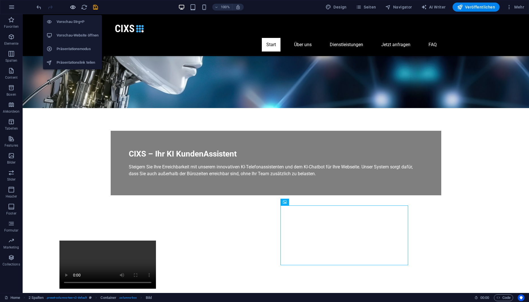
click at [74, 8] on icon "button" at bounding box center [73, 7] width 7 height 7
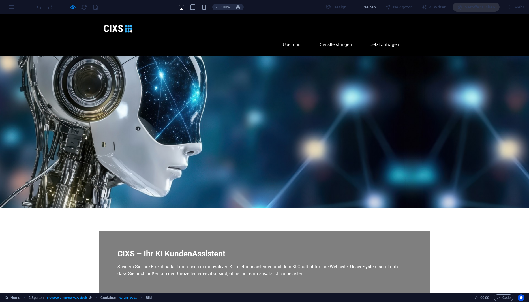
click at [420, 38] on link "FAQ" at bounding box center [420, 45] width 17 height 14
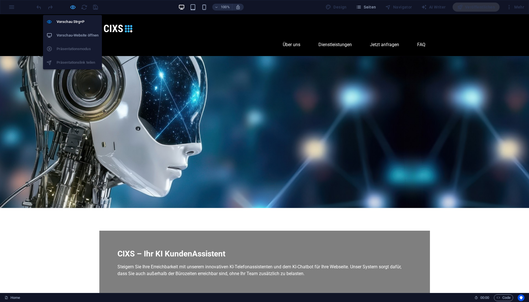
click at [74, 6] on icon "button" at bounding box center [73, 7] width 7 height 7
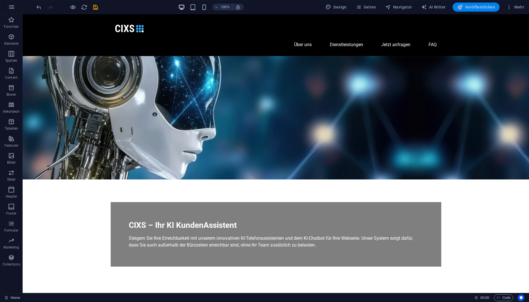
click at [478, 8] on span "Veröffentlichen" at bounding box center [476, 7] width 38 height 6
